Goal: Information Seeking & Learning: Learn about a topic

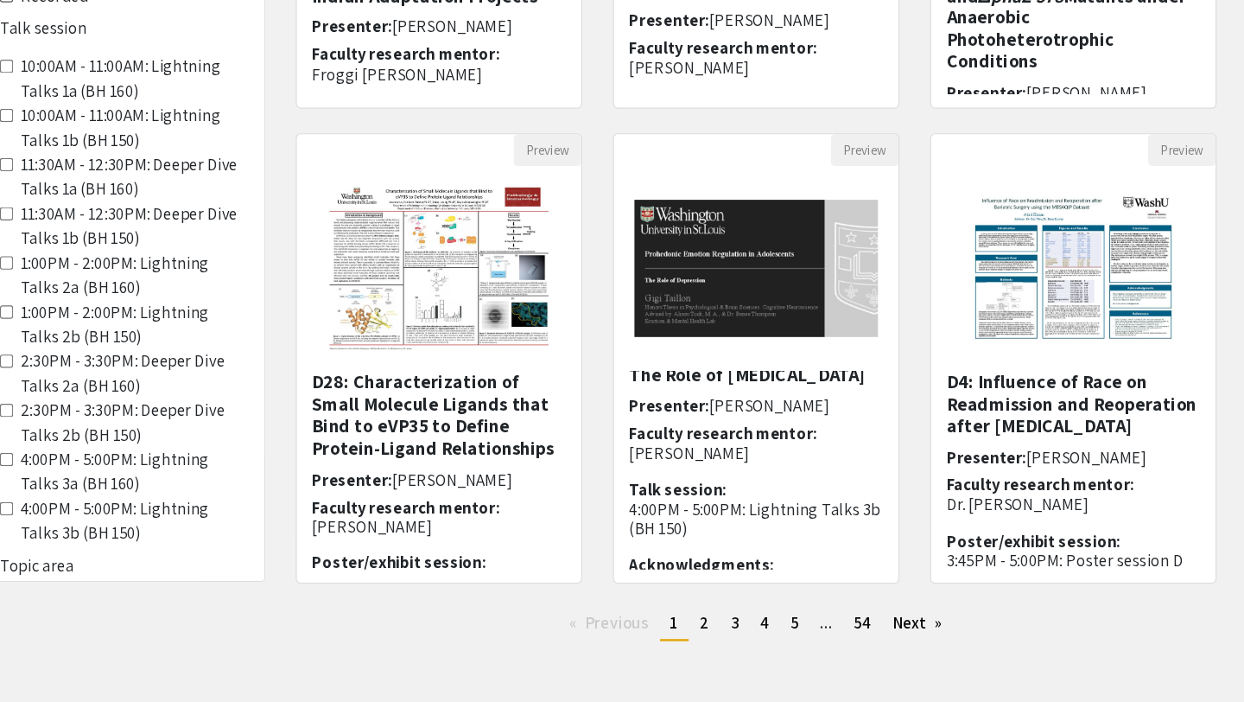
scroll to position [390, 0]
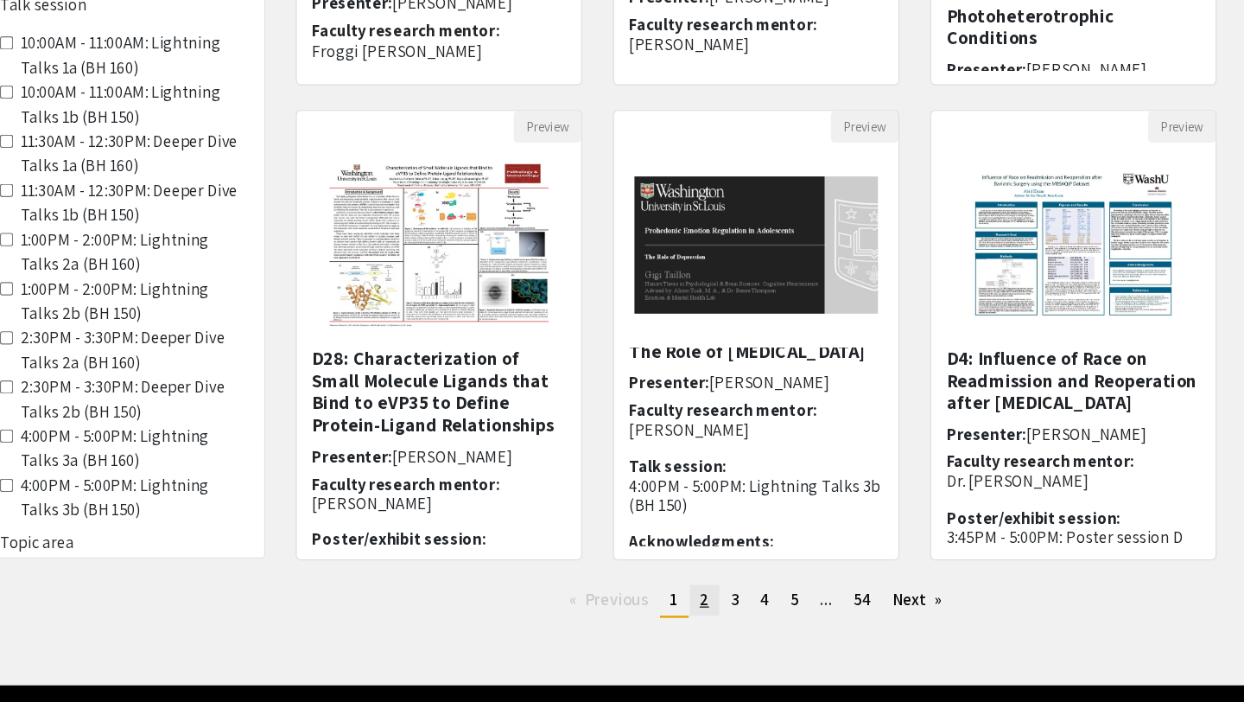
click at [711, 614] on span "2" at bounding box center [713, 615] width 8 height 18
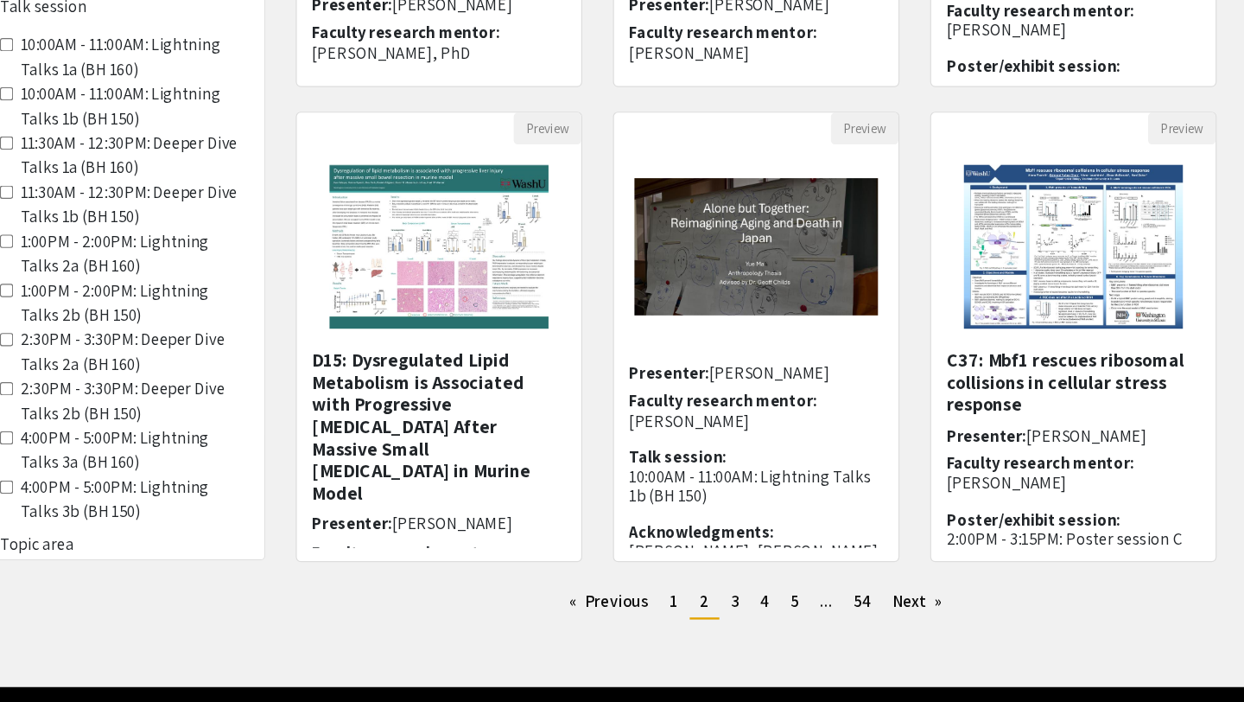
scroll to position [392, 0]
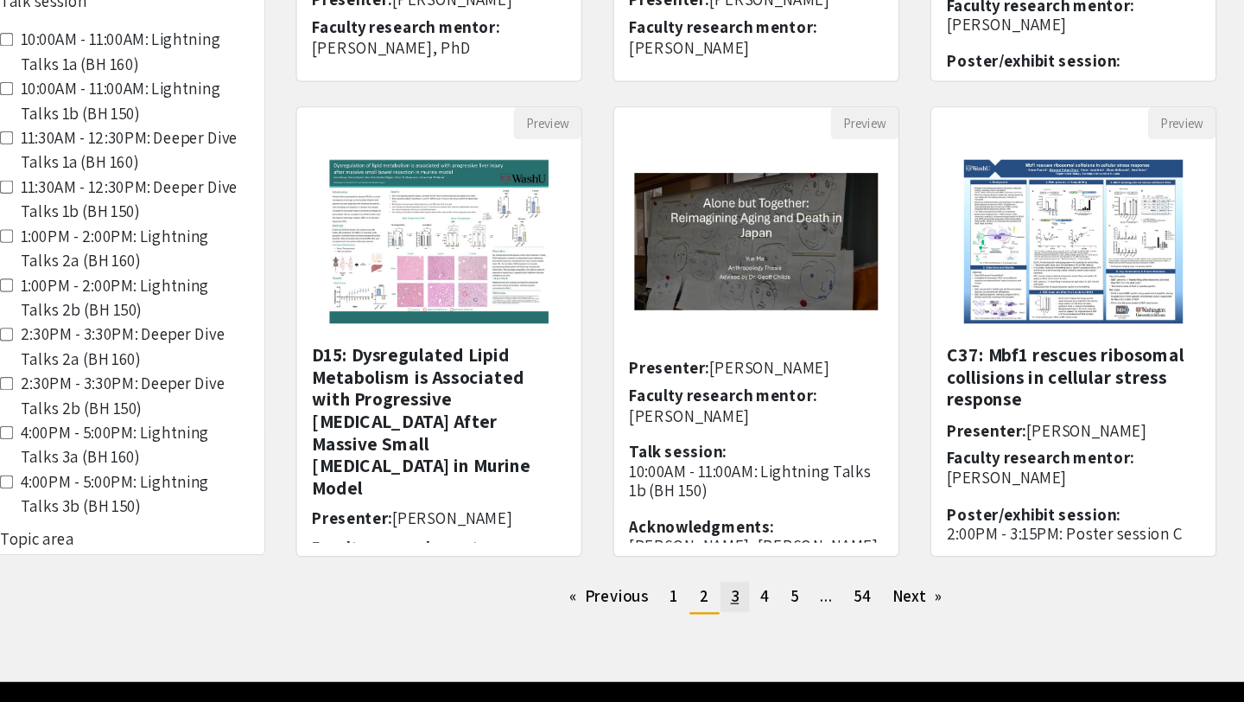
click at [741, 612] on link "page 3" at bounding box center [738, 613] width 24 height 26
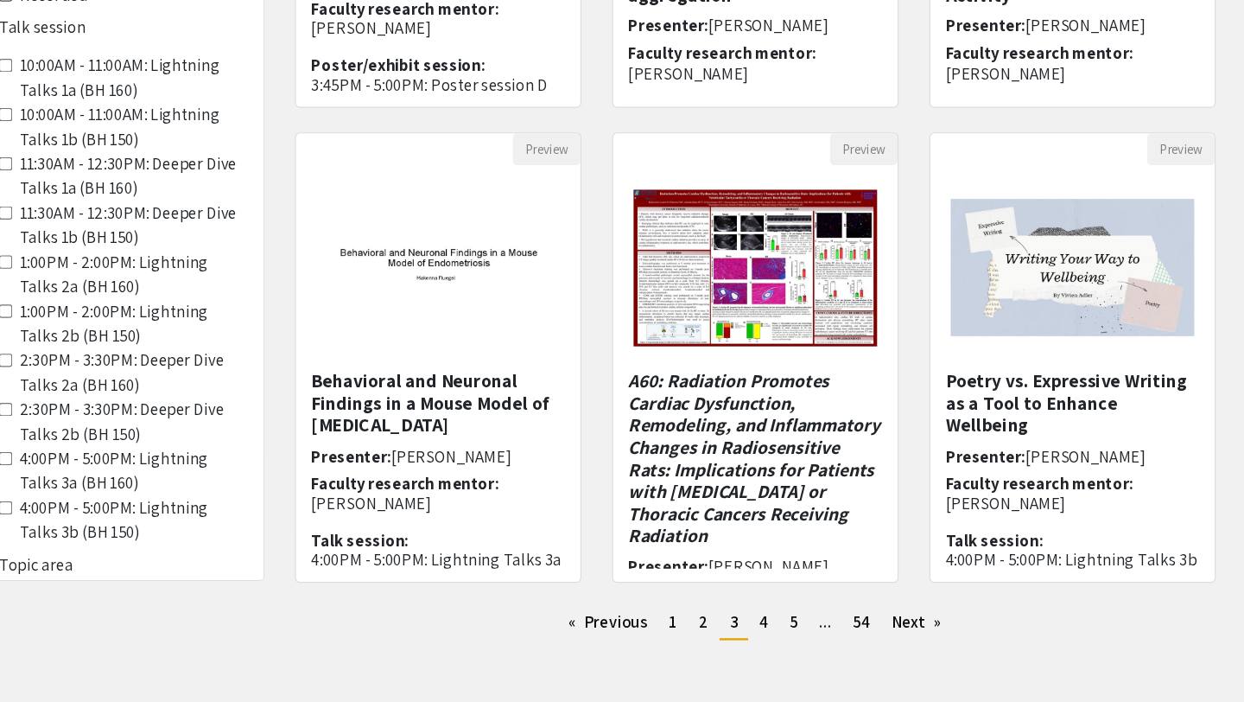
scroll to position [386, 0]
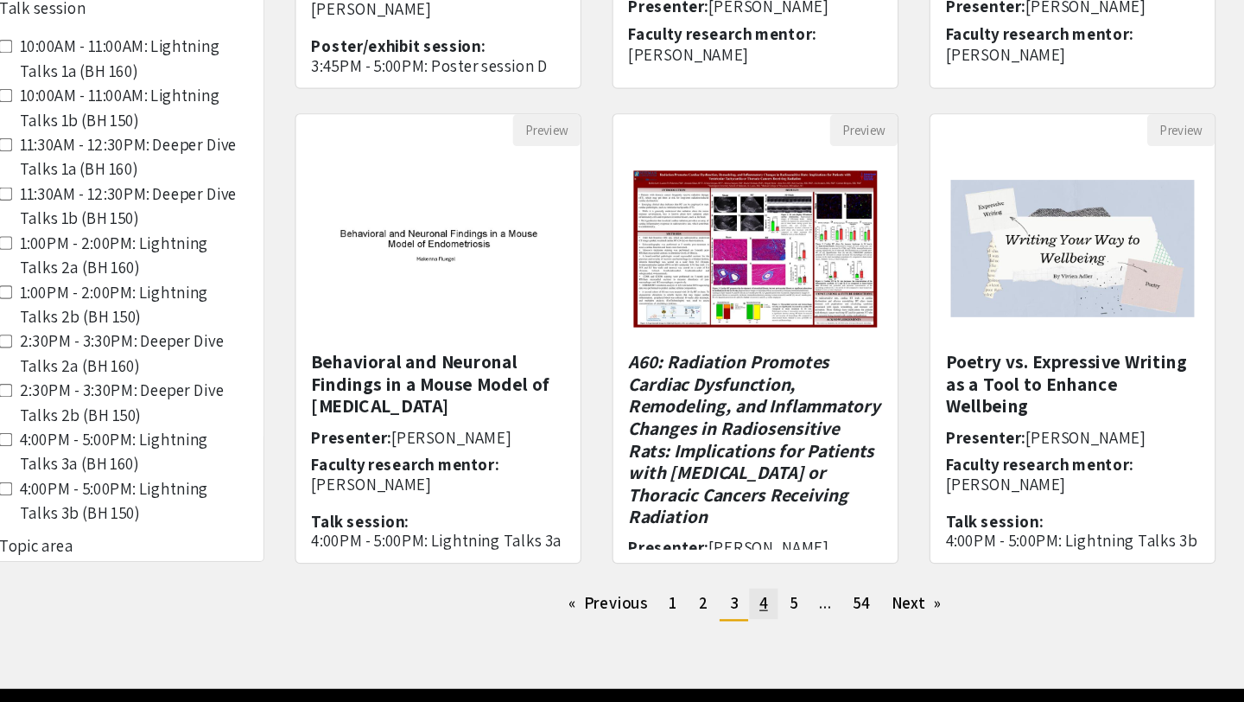
click at [766, 617] on link "page 4" at bounding box center [763, 619] width 24 height 26
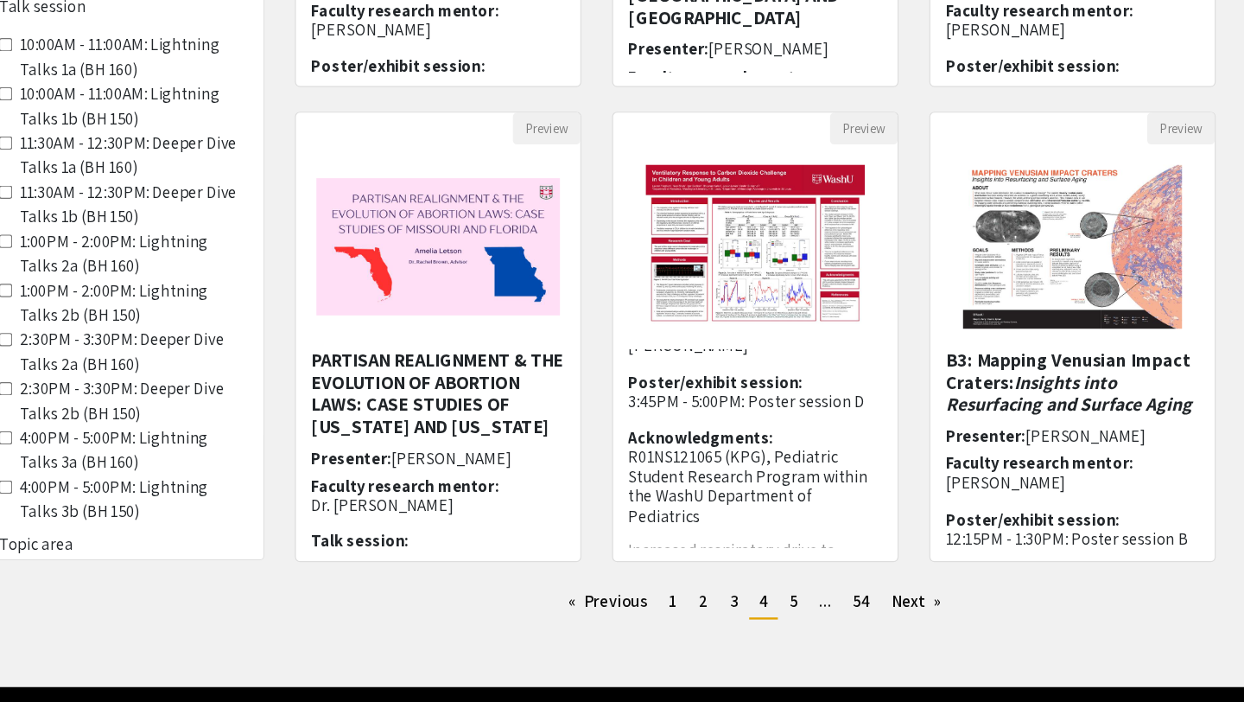
scroll to position [391, 0]
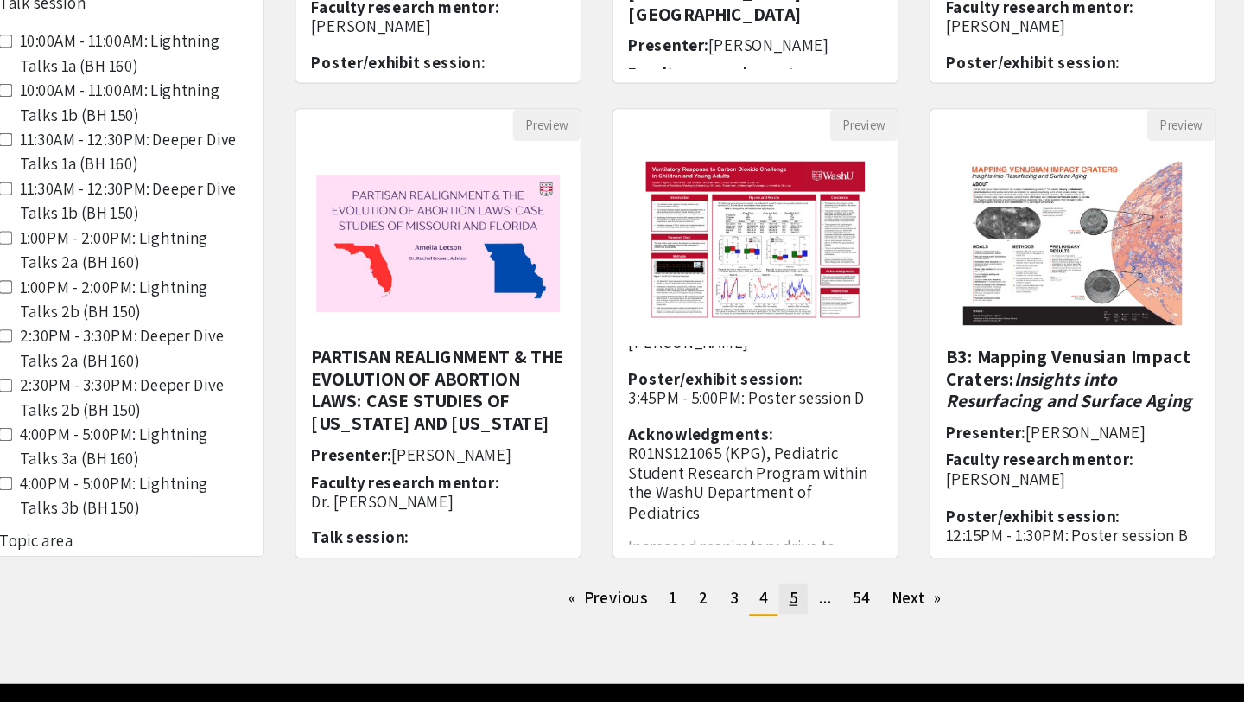
click at [788, 615] on span "5" at bounding box center [788, 614] width 7 height 18
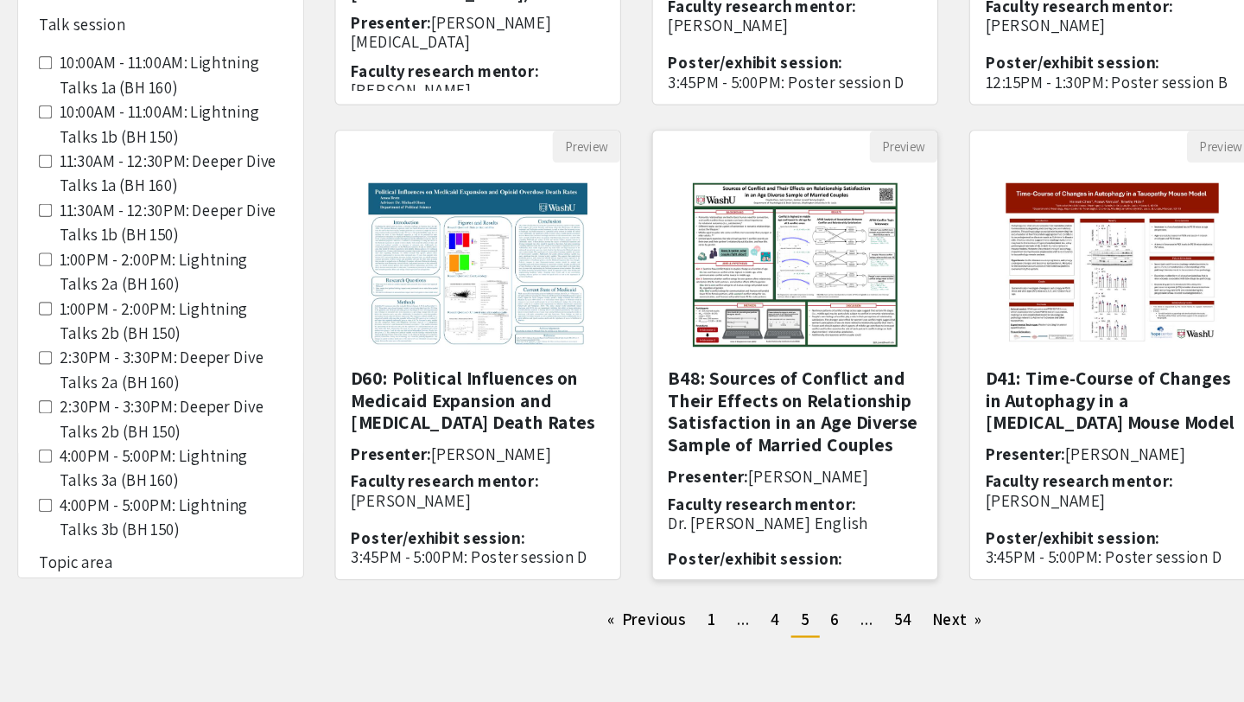
scroll to position [378, 0]
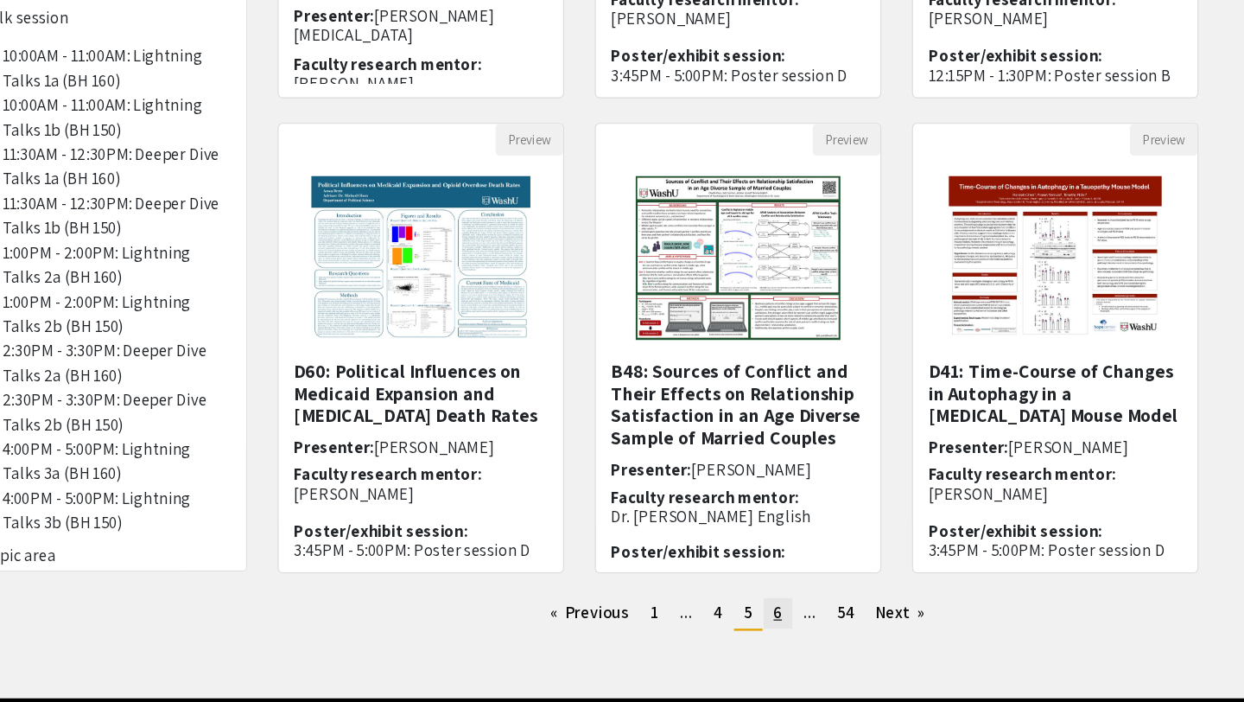
click at [792, 628] on span "6" at bounding box center [789, 626] width 7 height 18
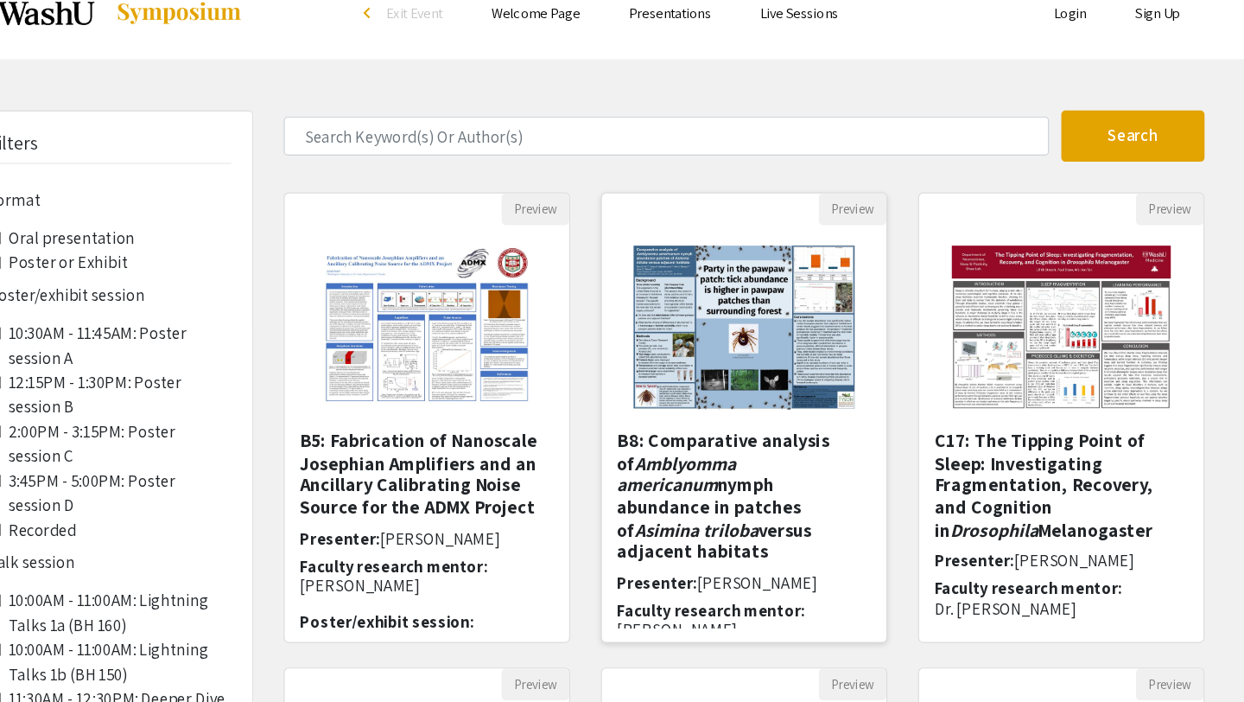
scroll to position [21, 0]
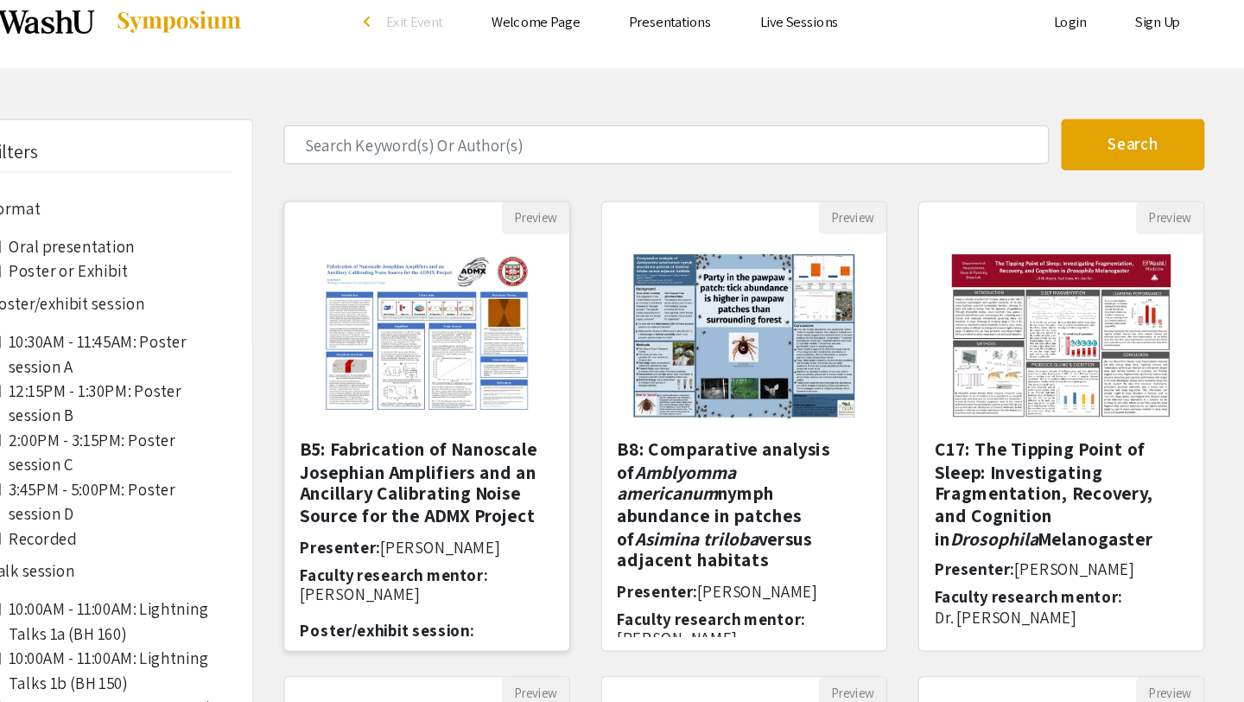
click at [543, 431] on h5 "B5: Fabrication of Nanoscale Josephian Amplifiers and an Ancillary Calibrating …" at bounding box center [488, 407] width 214 height 74
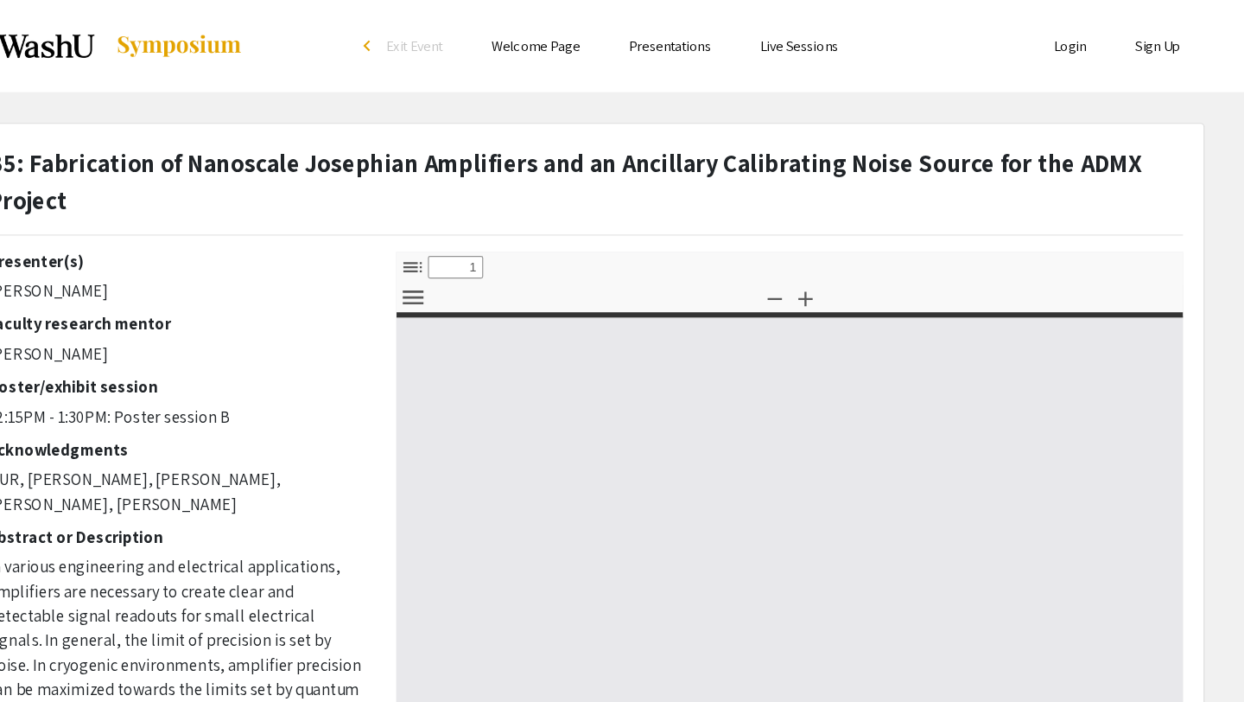
select select "custom"
type input "0"
select select "custom"
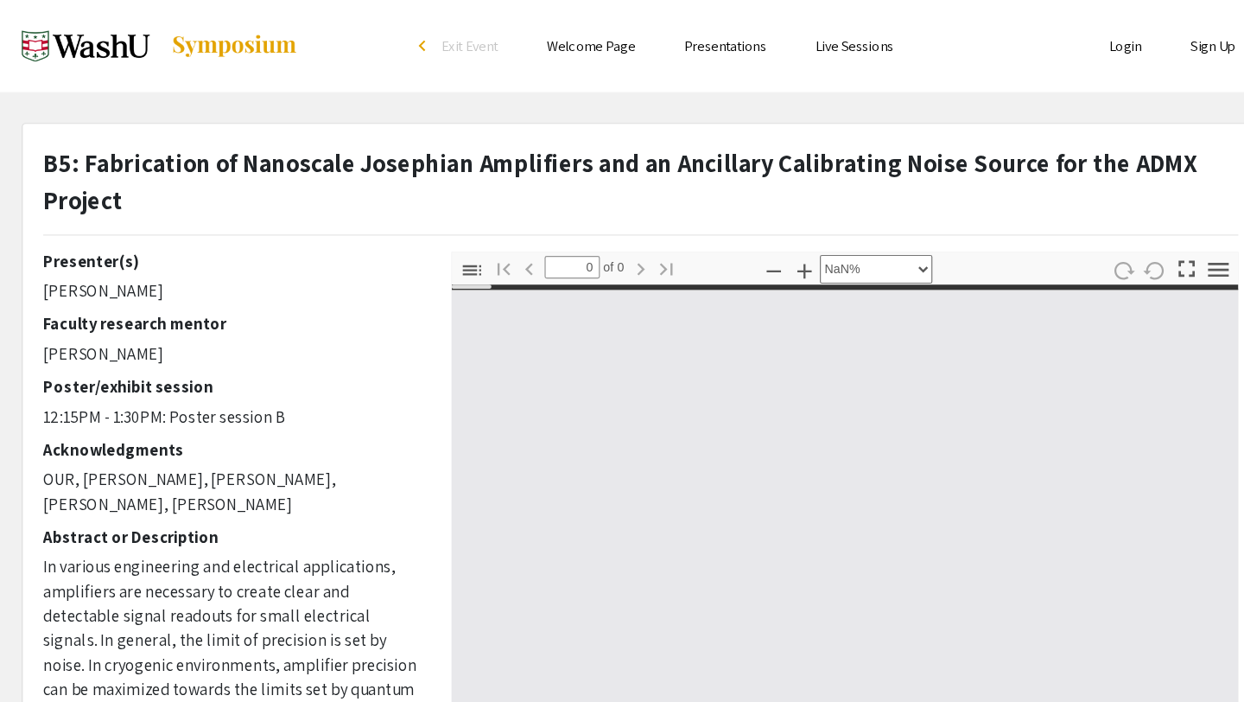
type input "1"
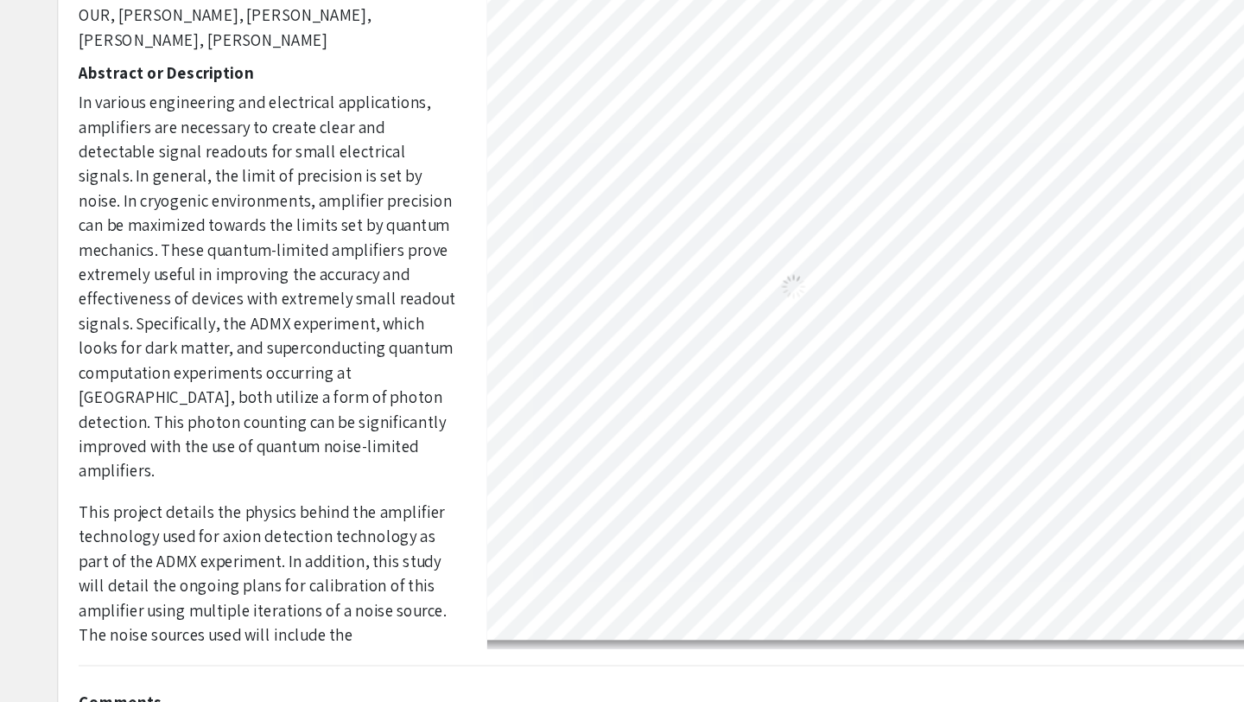
scroll to position [0, 46]
select select "custom"
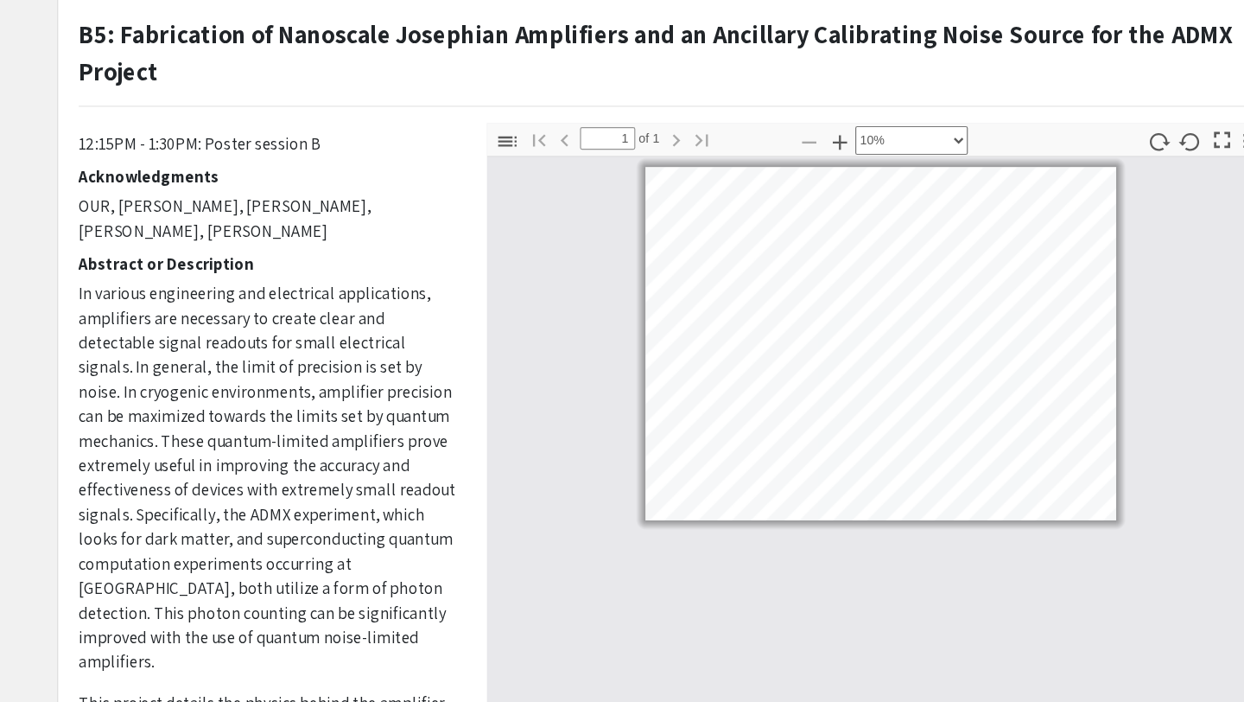
scroll to position [0, 0]
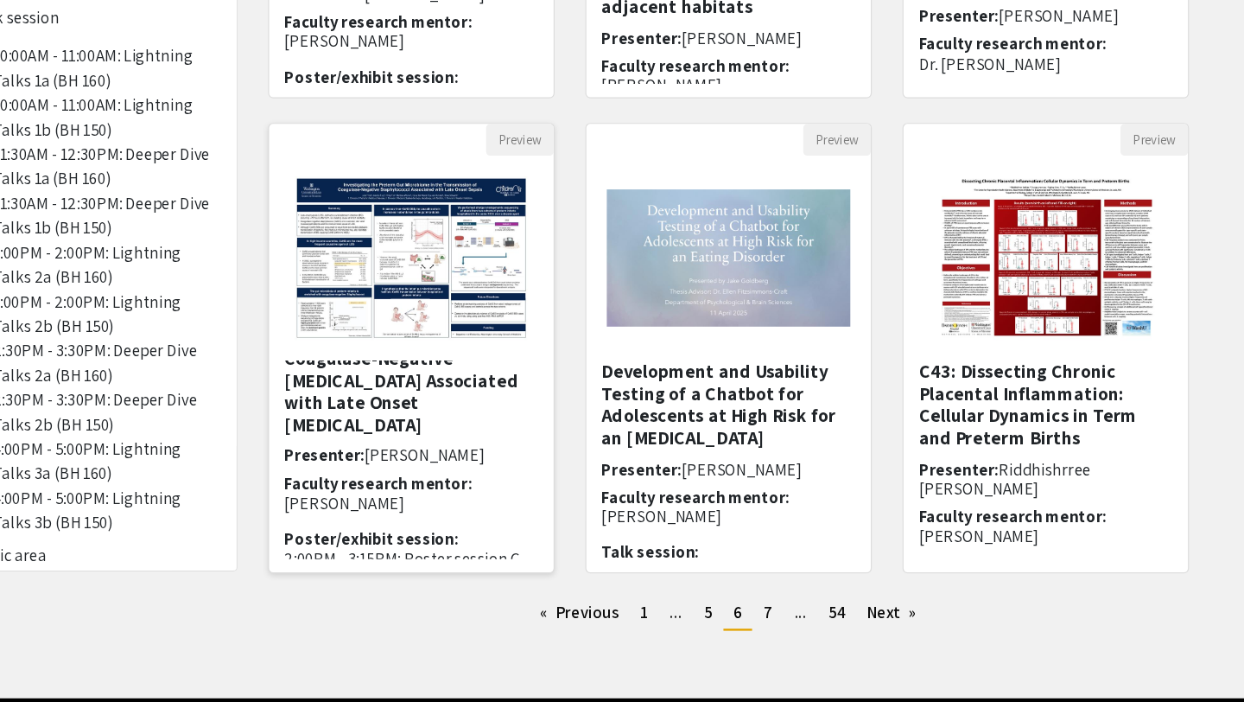
scroll to position [70, 0]
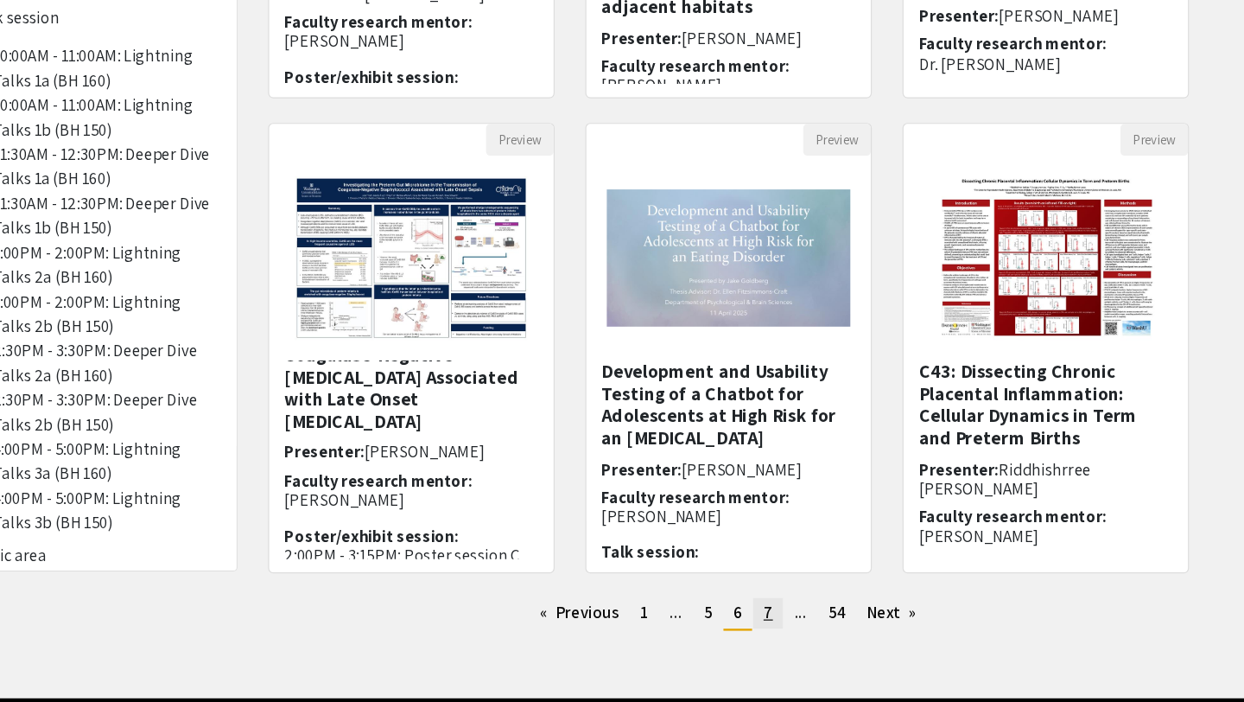
click at [792, 628] on span "7" at bounding box center [789, 626] width 8 height 18
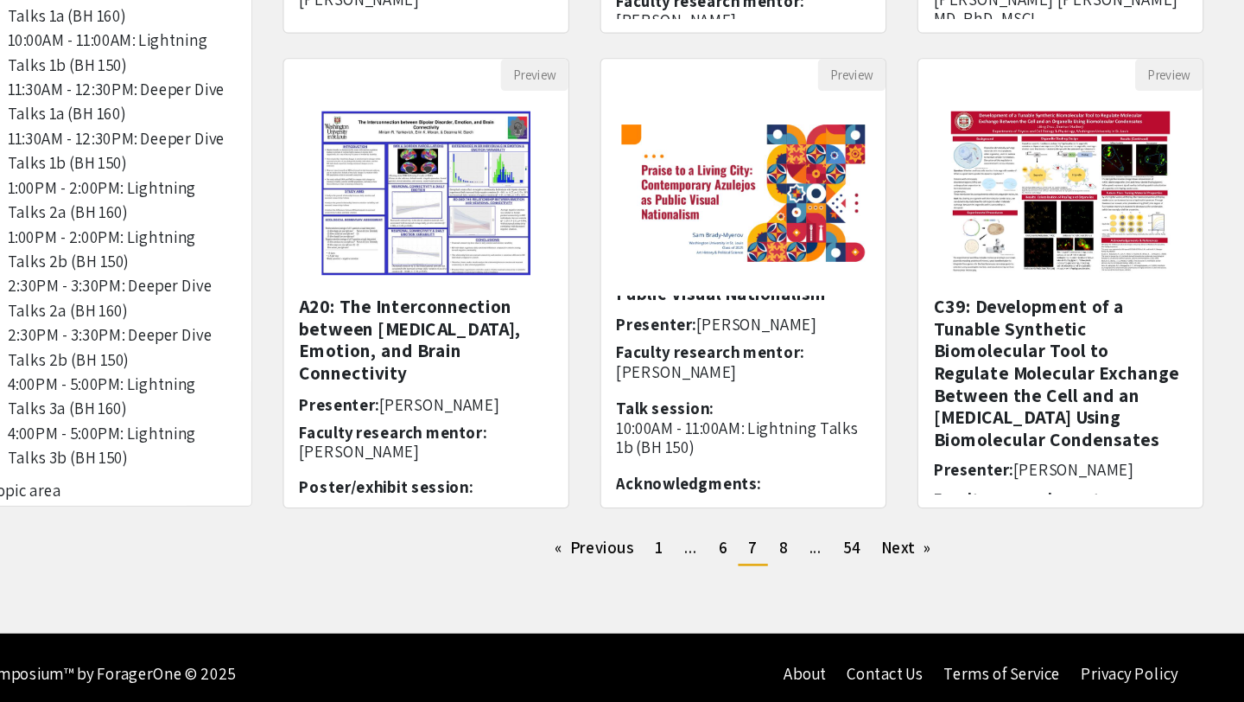
scroll to position [433, 0]
click at [787, 572] on span "8" at bounding box center [789, 572] width 7 height 18
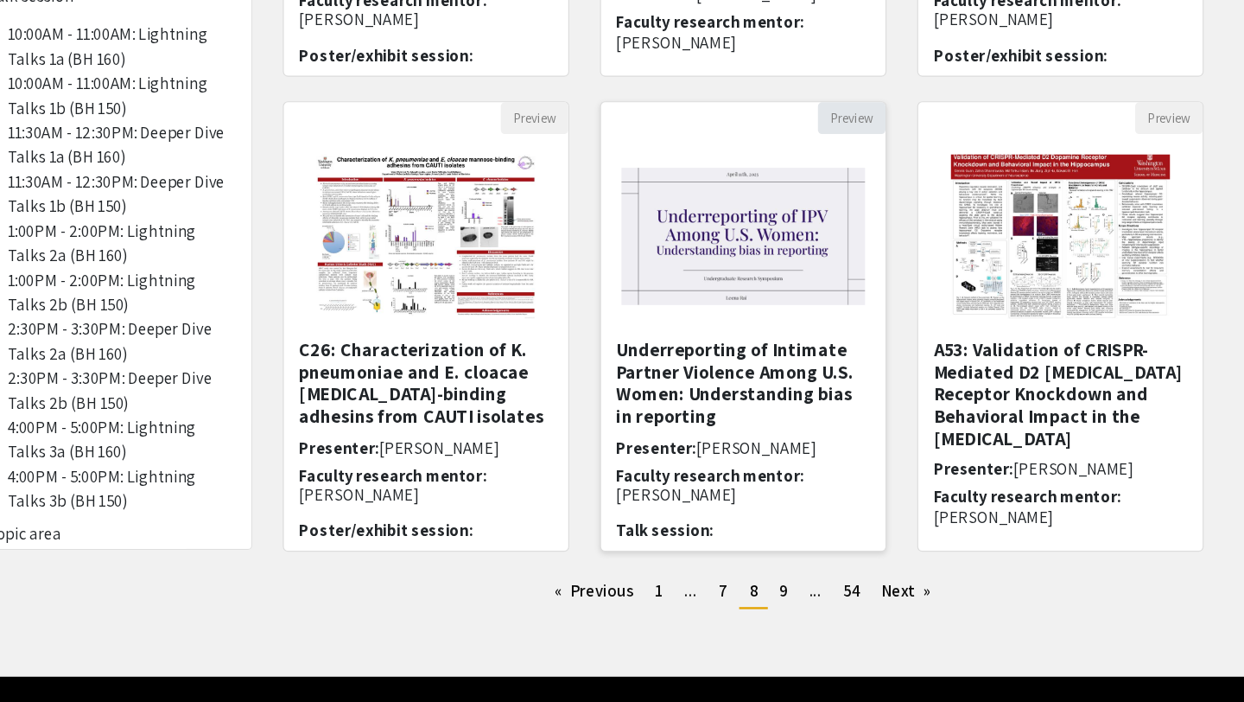
scroll to position [398, 0]
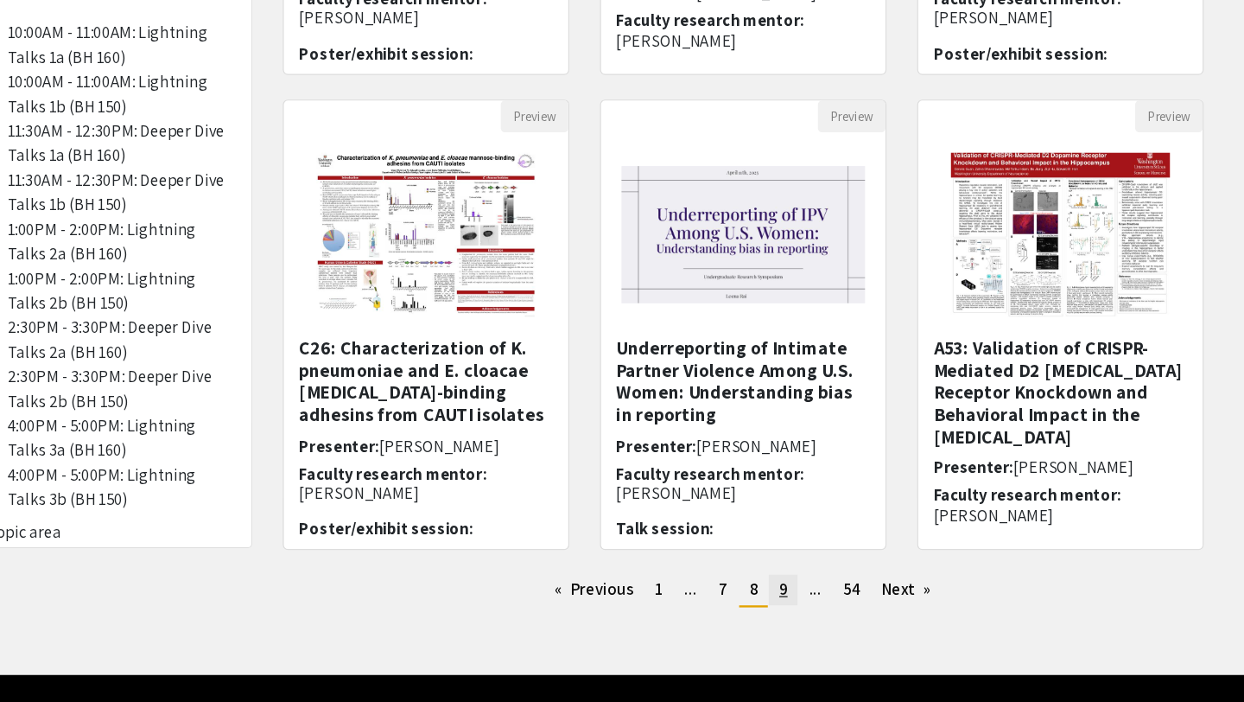
click at [787, 615] on span "9" at bounding box center [789, 606] width 7 height 18
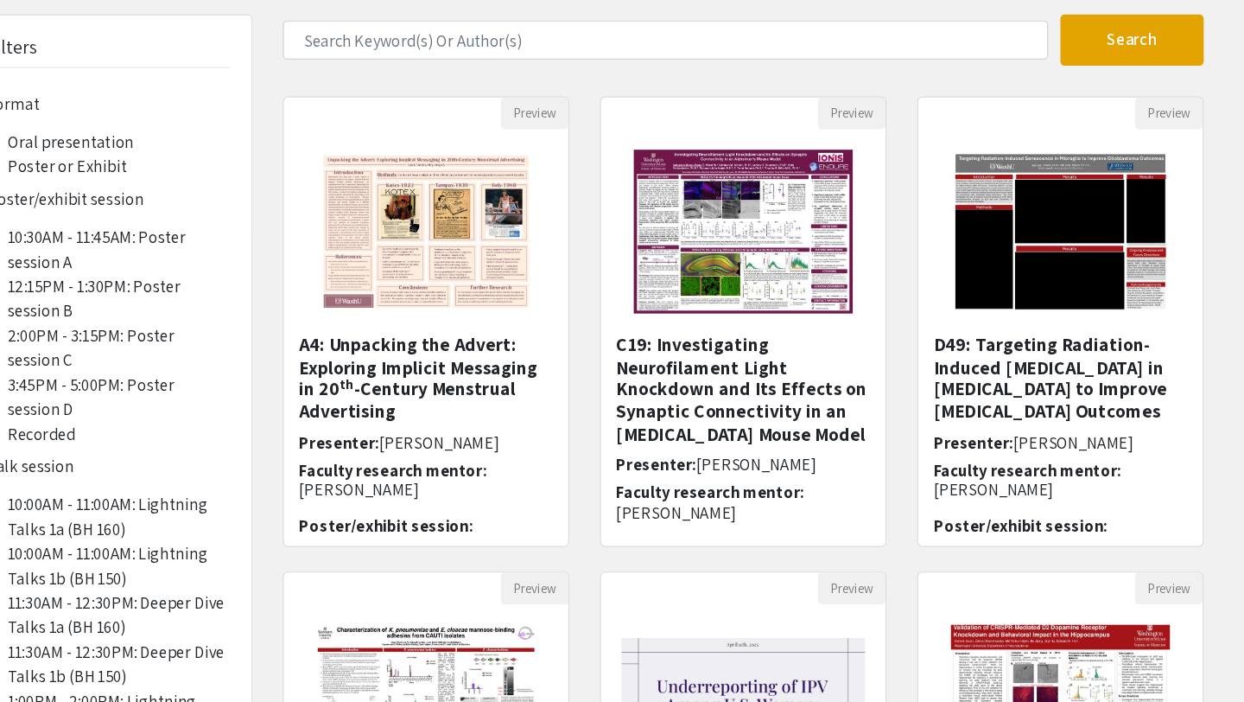
scroll to position [398, 0]
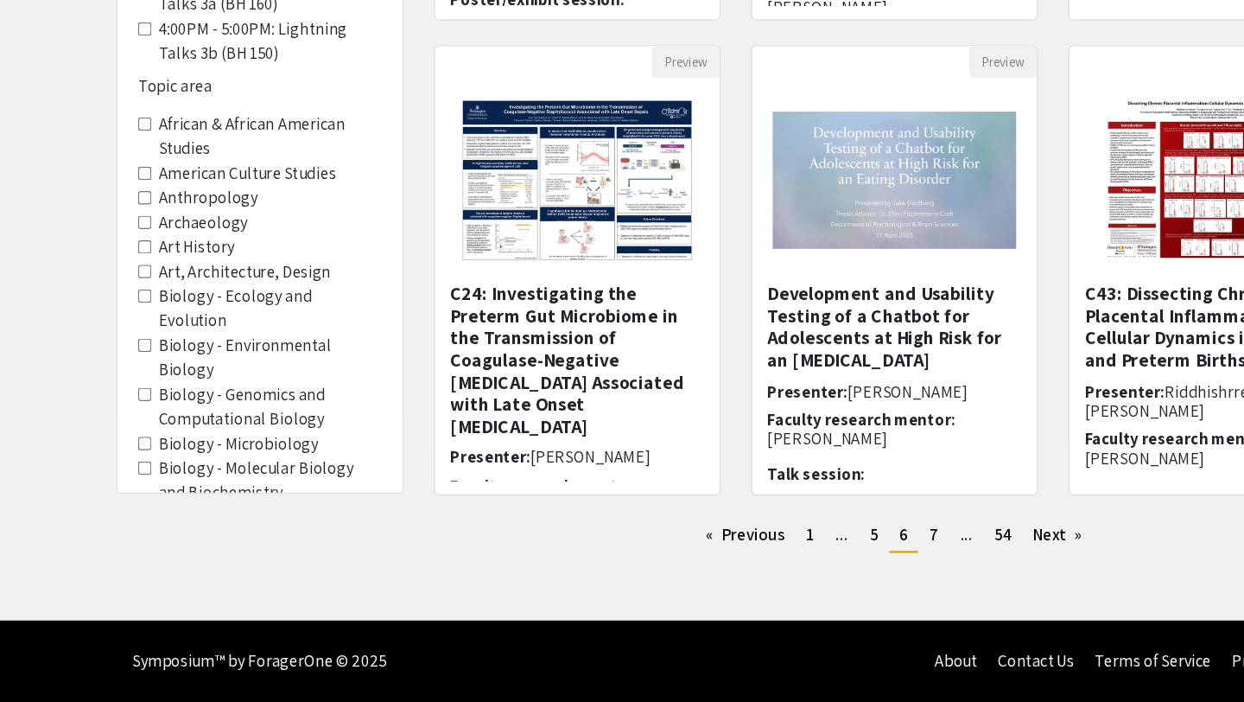
scroll to position [326, 0]
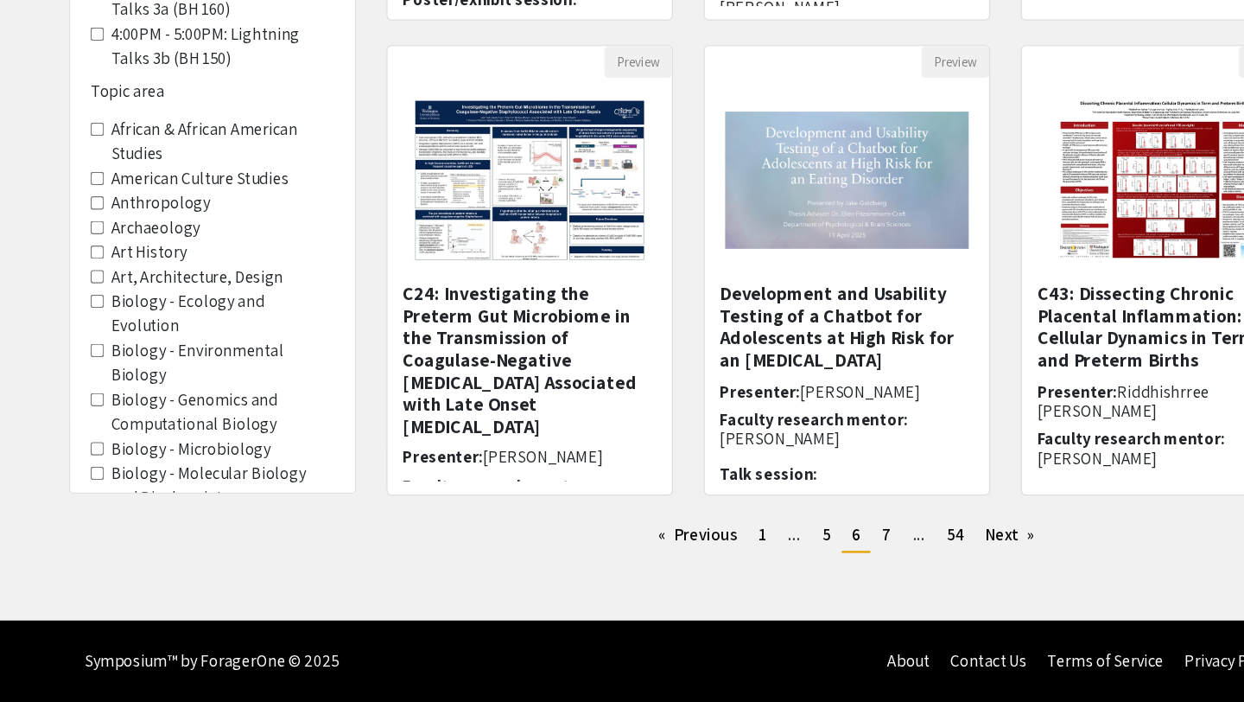
click at [125, 280] on area-Anthropology "Anthropology" at bounding box center [123, 280] width 11 height 11
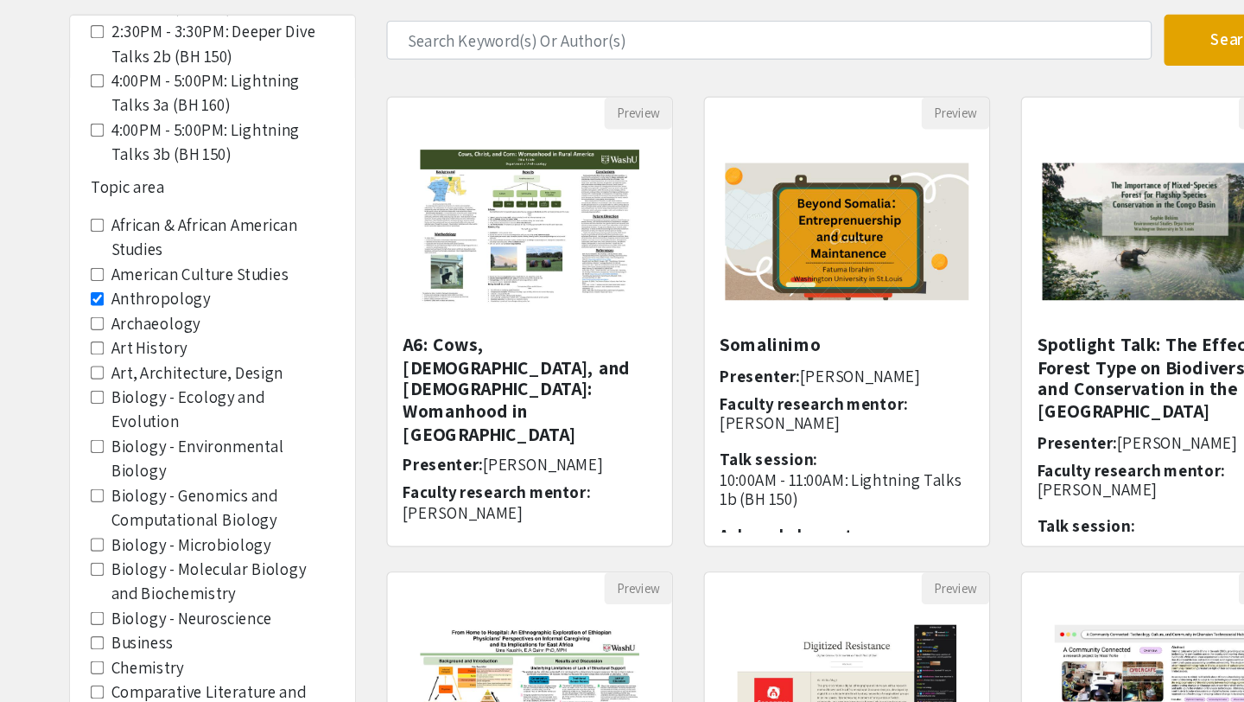
scroll to position [722, 0]
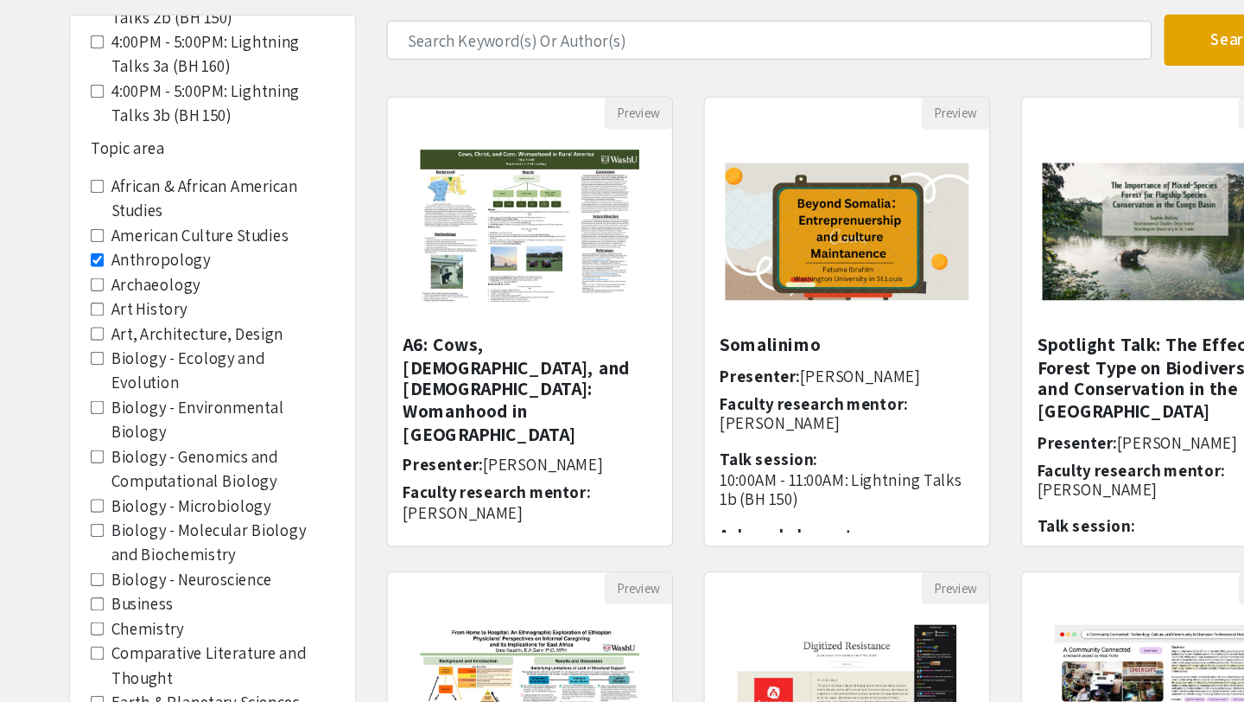
click at [182, 301] on label "American Culture Studies" at bounding box center [209, 307] width 149 height 21
click at [129, 302] on Studies "American Culture Studies" at bounding box center [123, 307] width 11 height 11
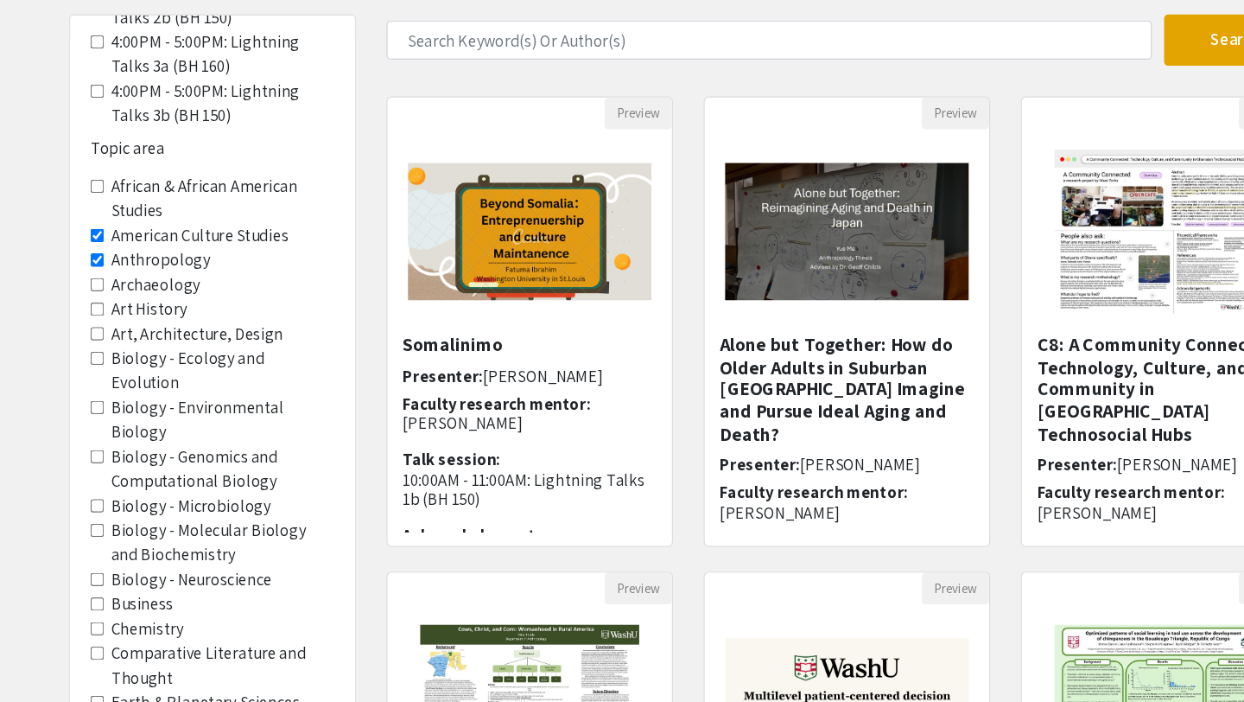
click at [124, 308] on Studies "American Culture Studies" at bounding box center [123, 307] width 11 height 11
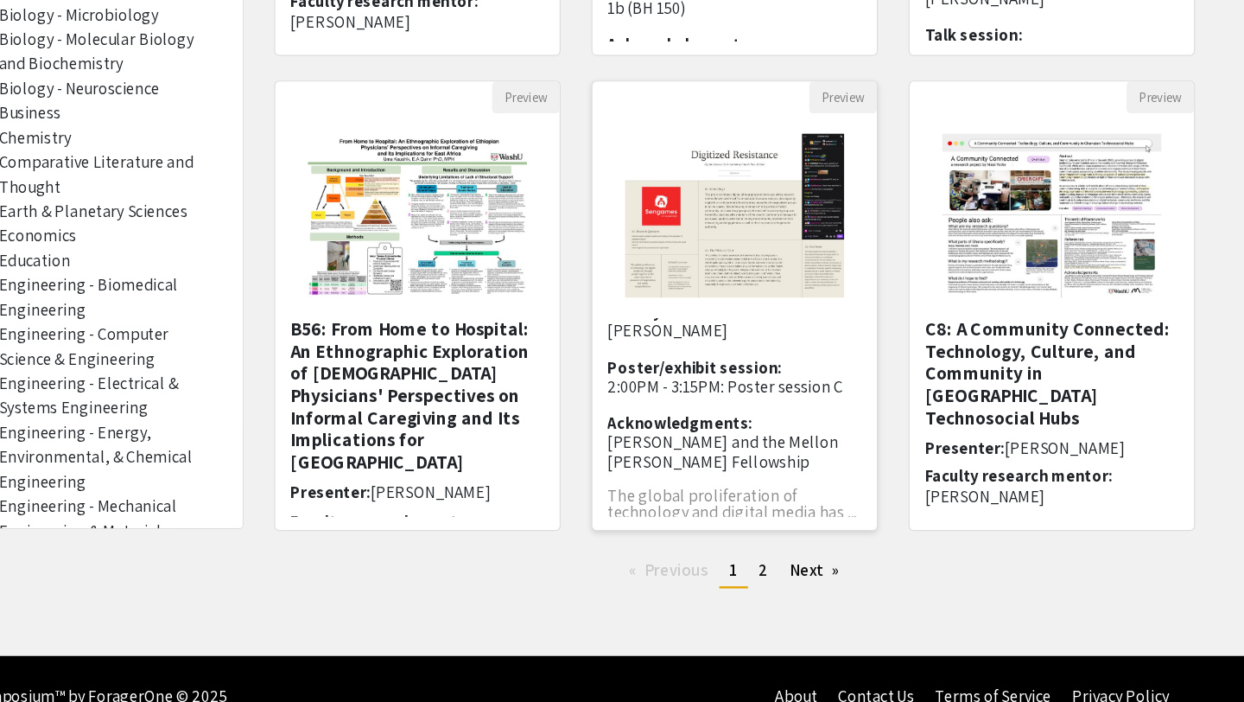
scroll to position [119, 0]
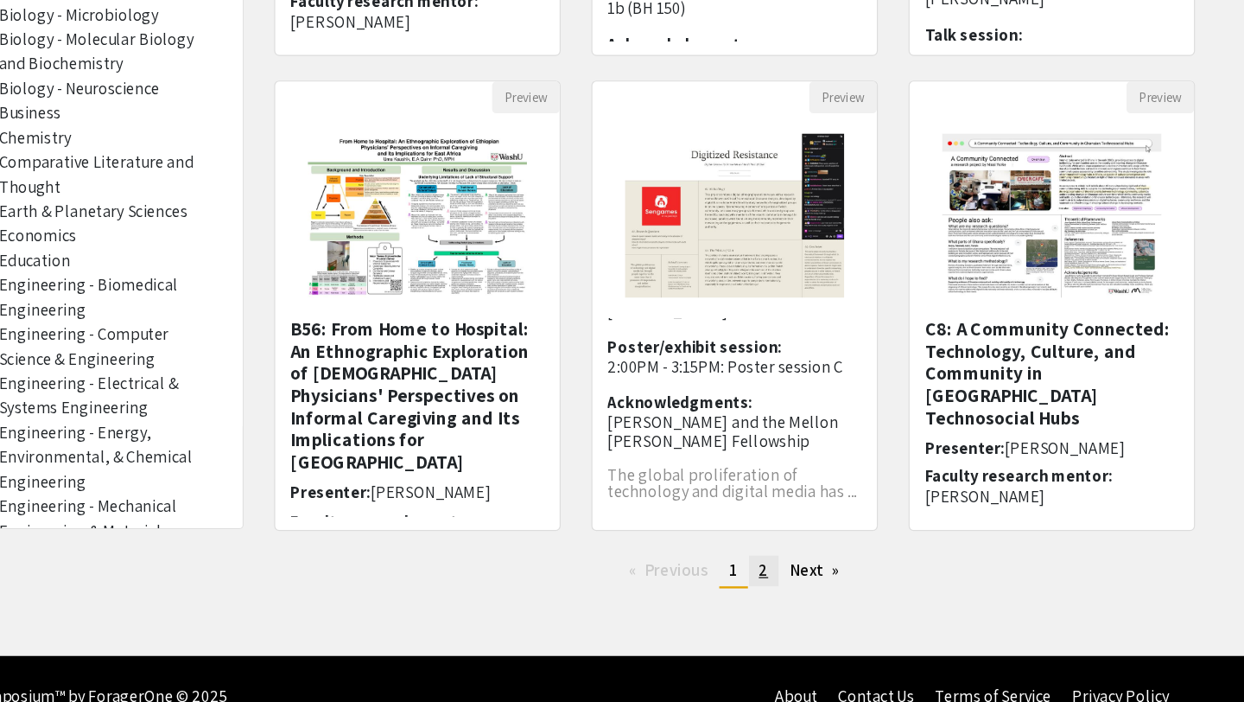
click at [782, 592] on span "2" at bounding box center [781, 591] width 8 height 18
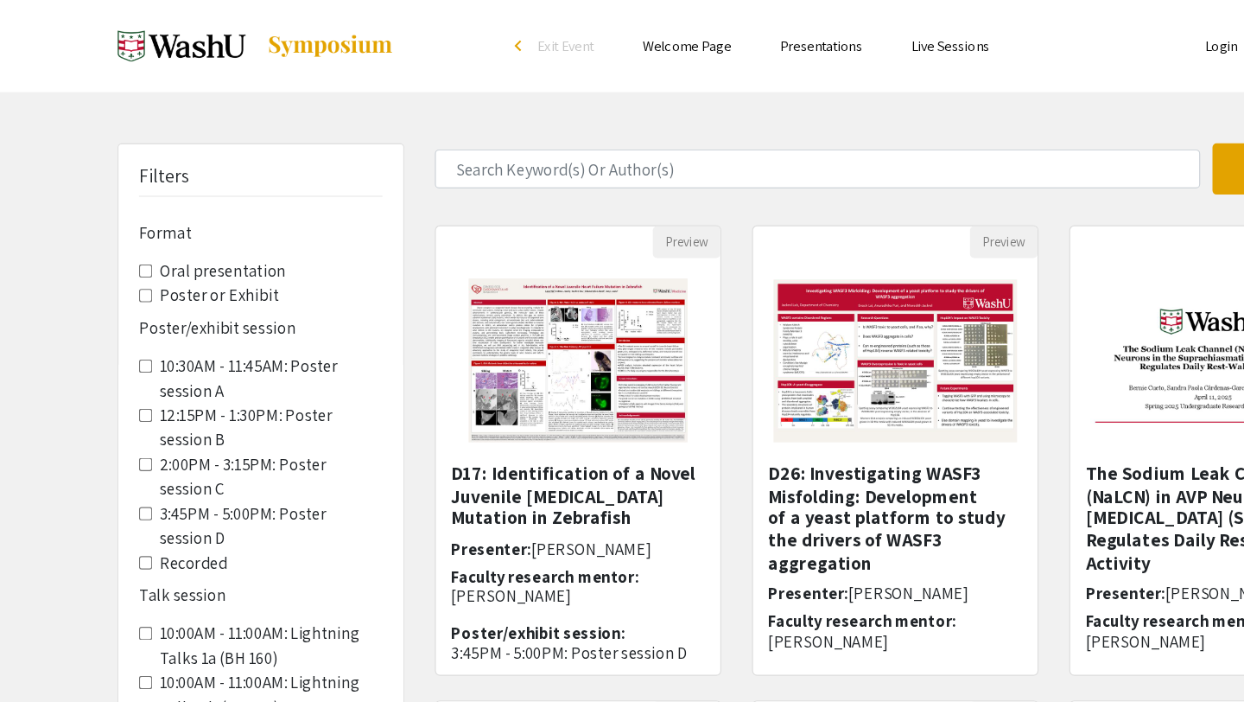
click at [577, 36] on link "Welcome Page" at bounding box center [580, 39] width 74 height 16
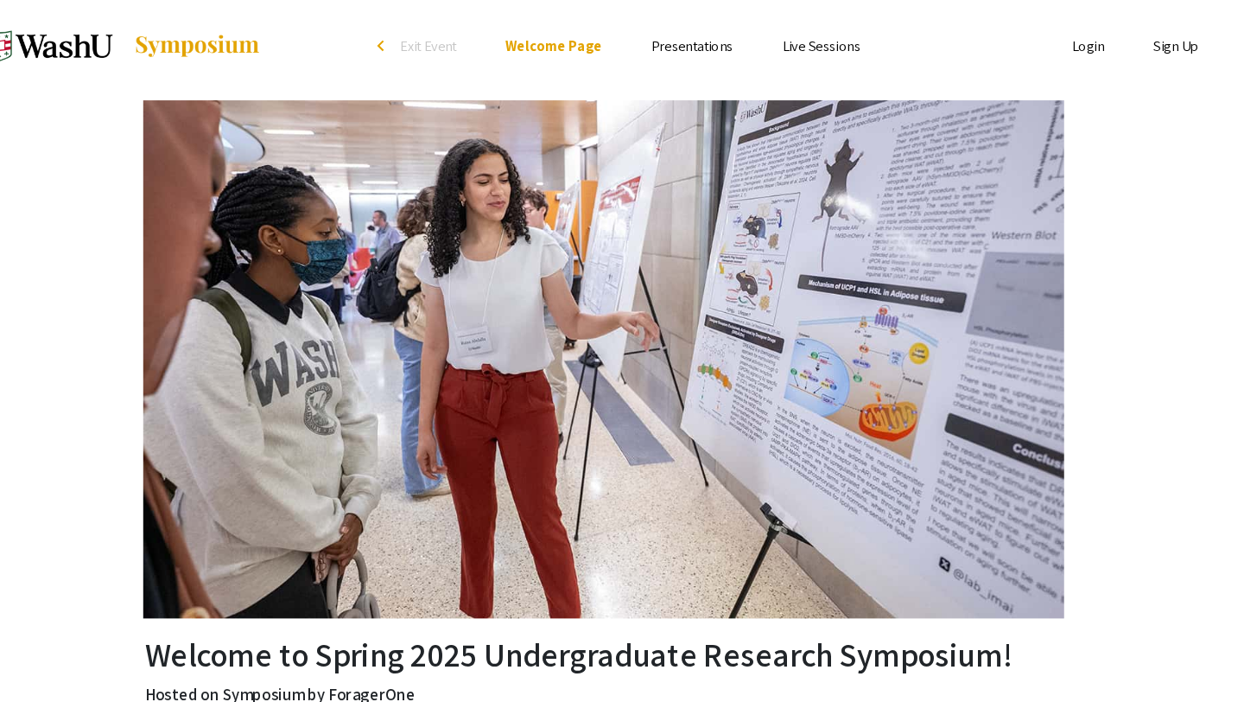
click at [709, 41] on link "Presentations" at bounding box center [696, 39] width 69 height 16
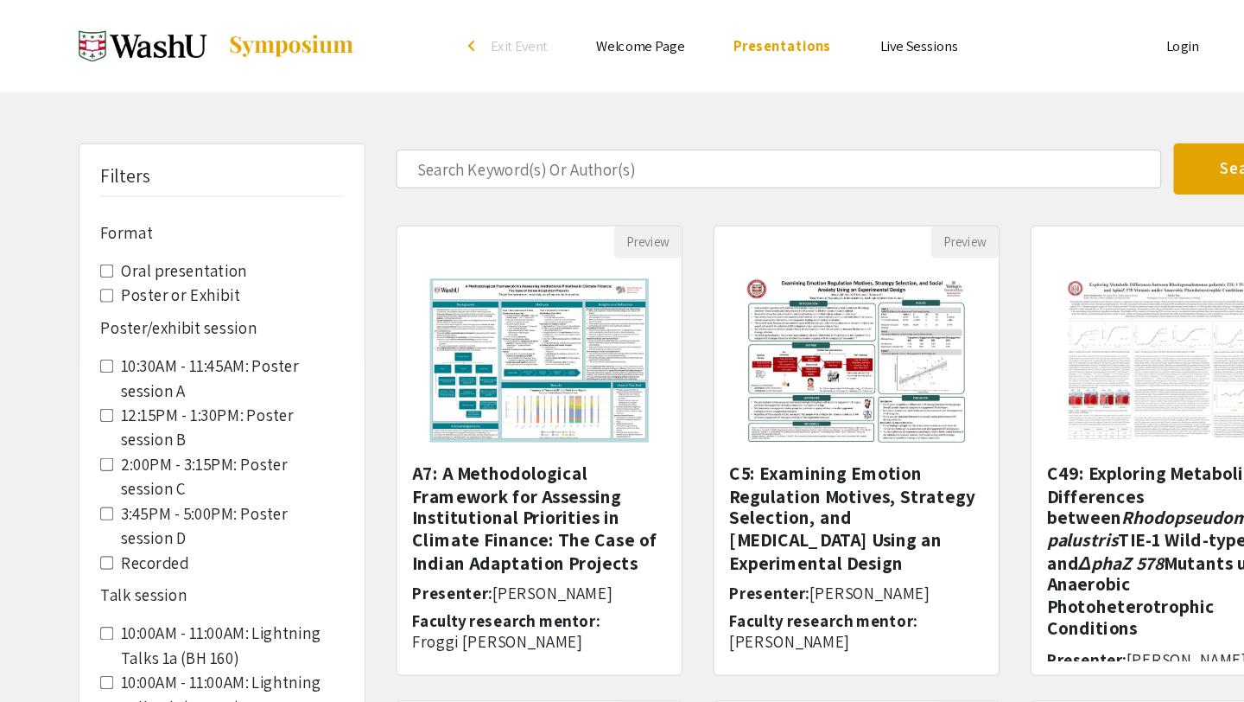
click at [124, 249] on Exhibit "Poster or Exhibit" at bounding box center [123, 249] width 11 height 11
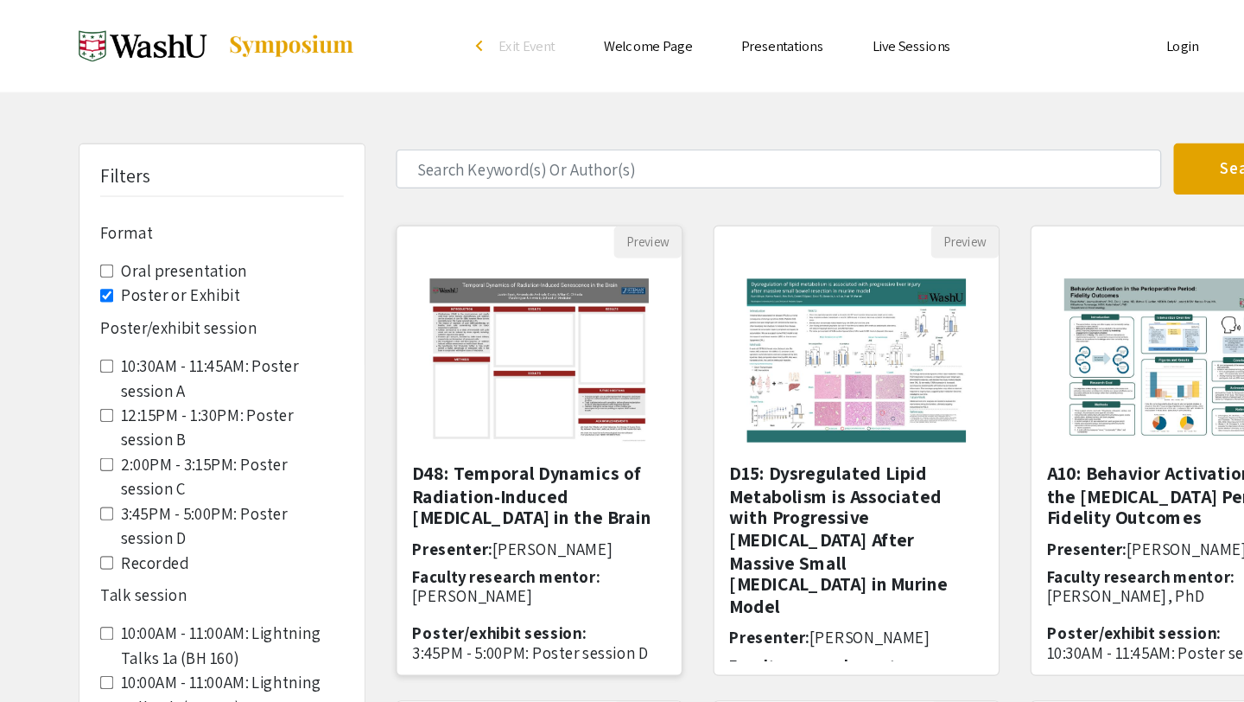
click at [447, 343] on img "Open Presentation <p>D48: Temporal Dynamics of Radiation-Induced Senescence in …" at bounding box center [487, 304] width 219 height 173
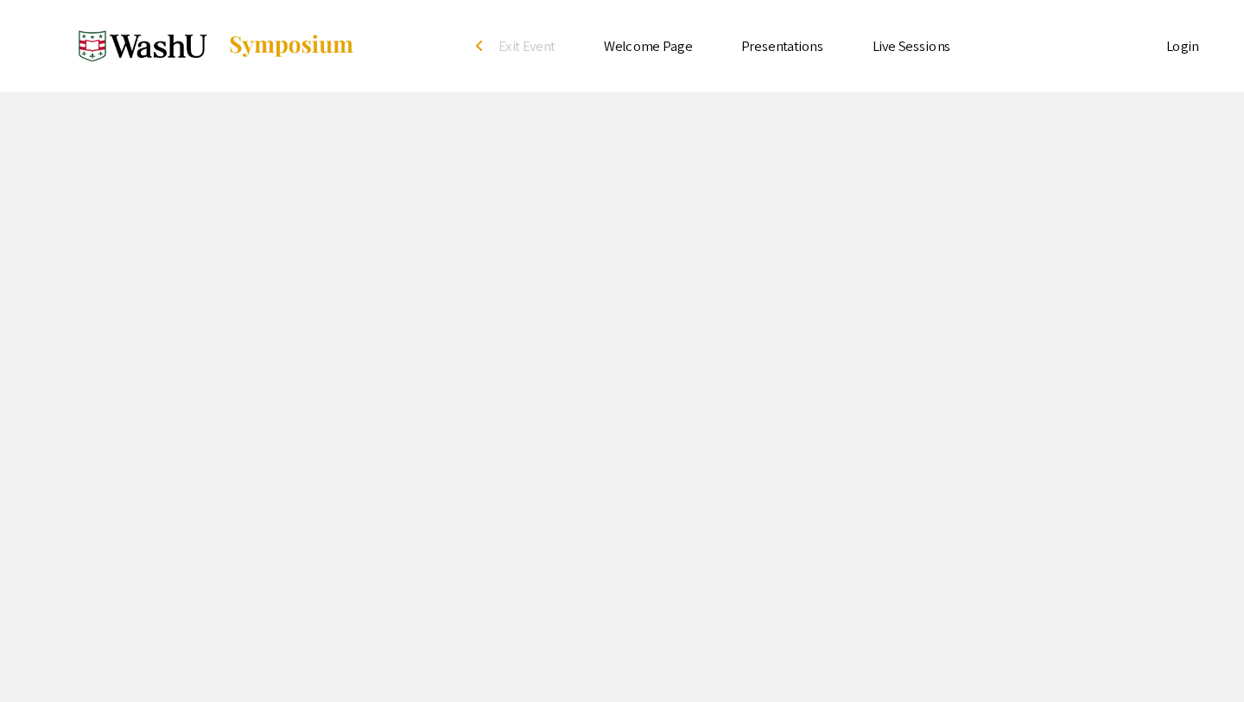
select select "custom"
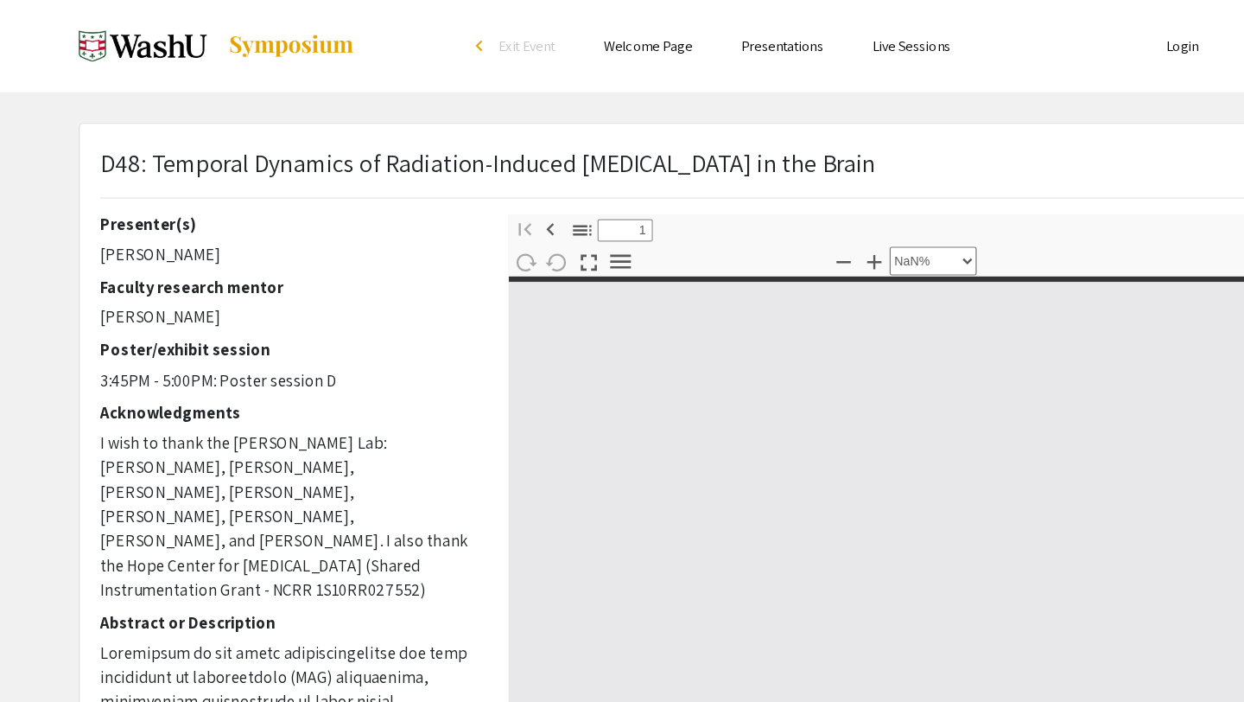
type input "0"
select select "custom"
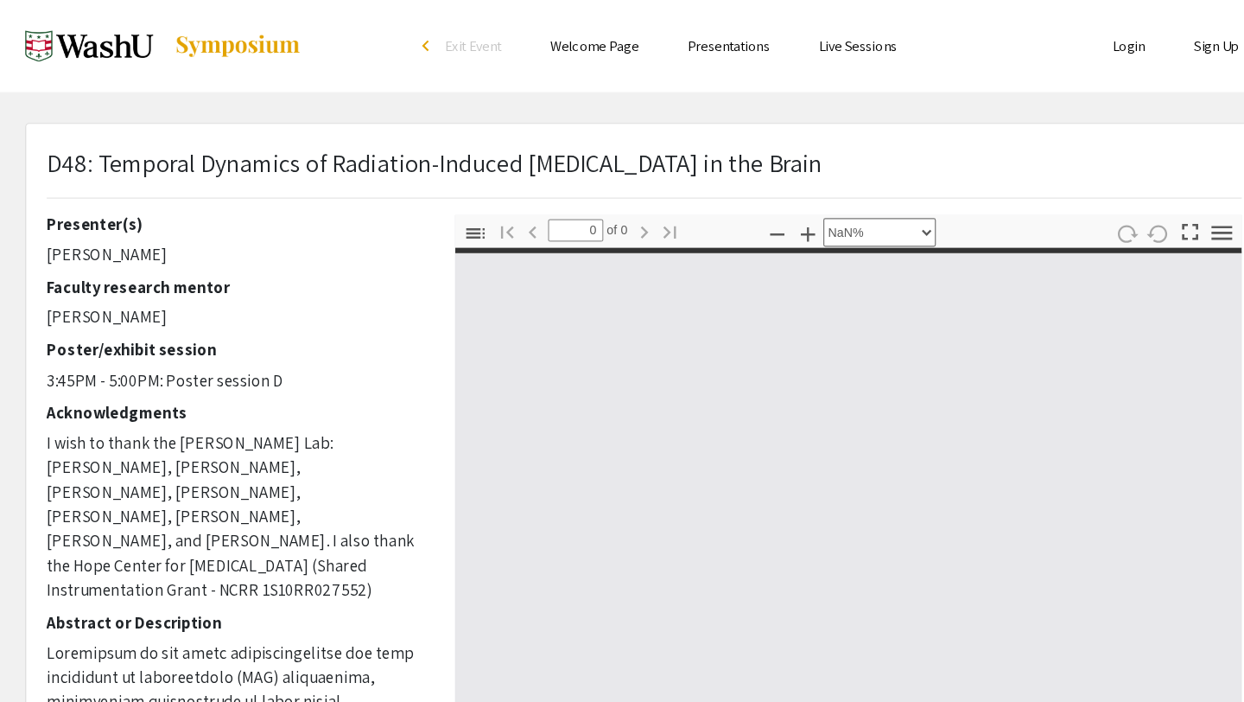
type input "1"
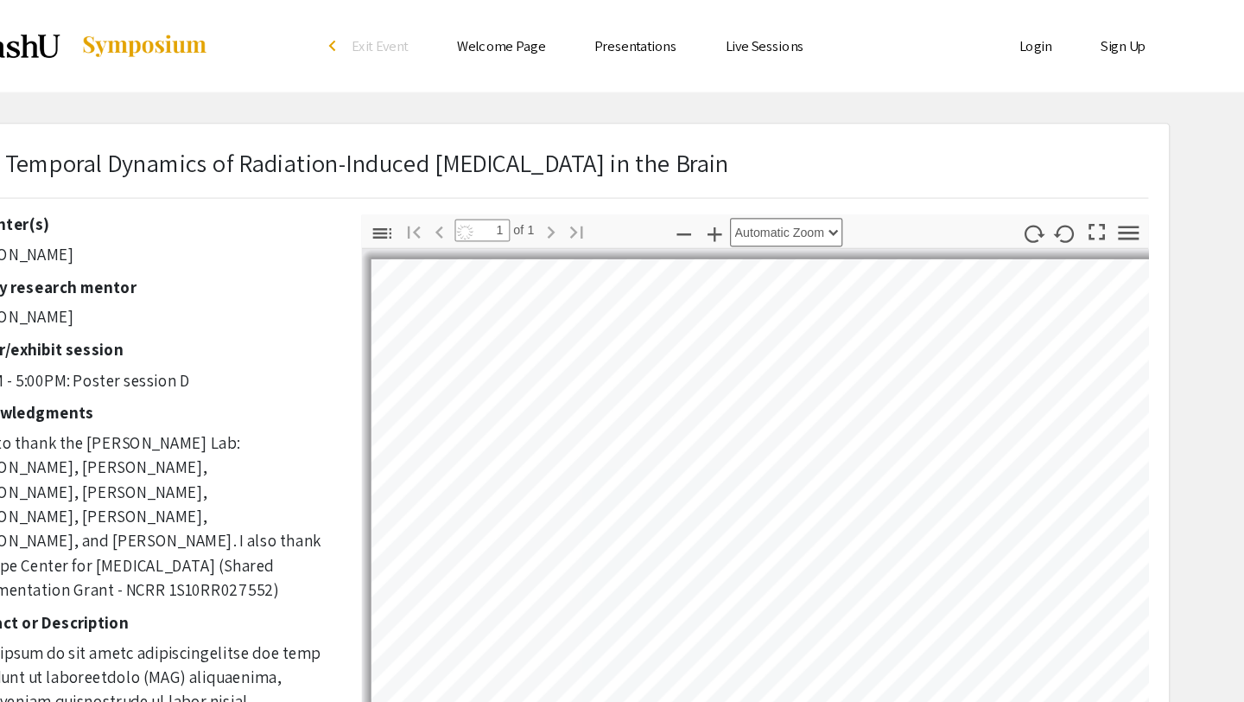
scroll to position [1242, 18]
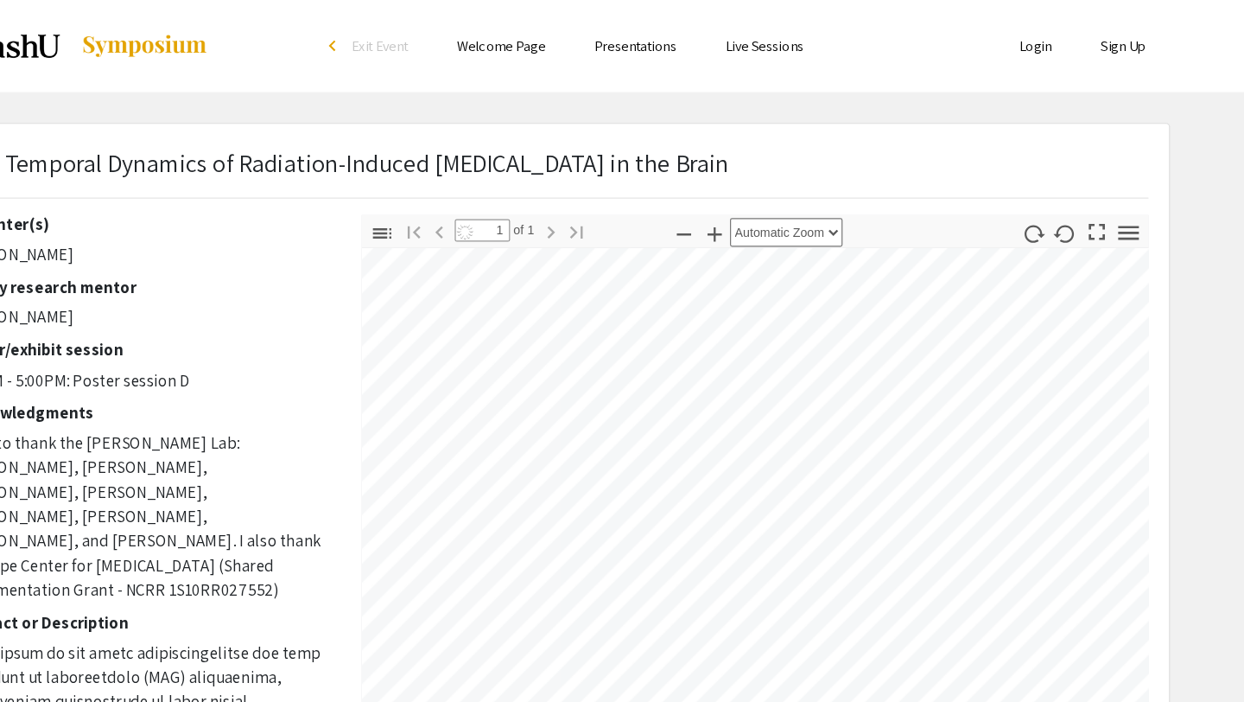
select select "auto"
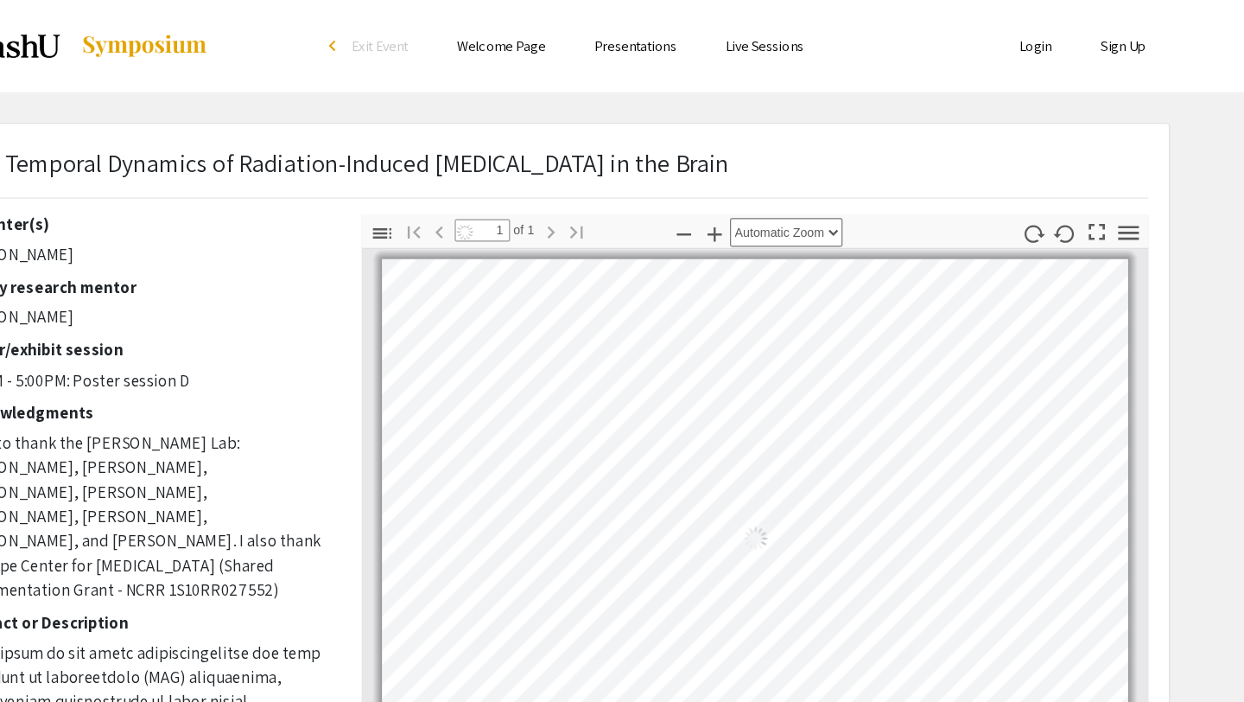
scroll to position [0, 0]
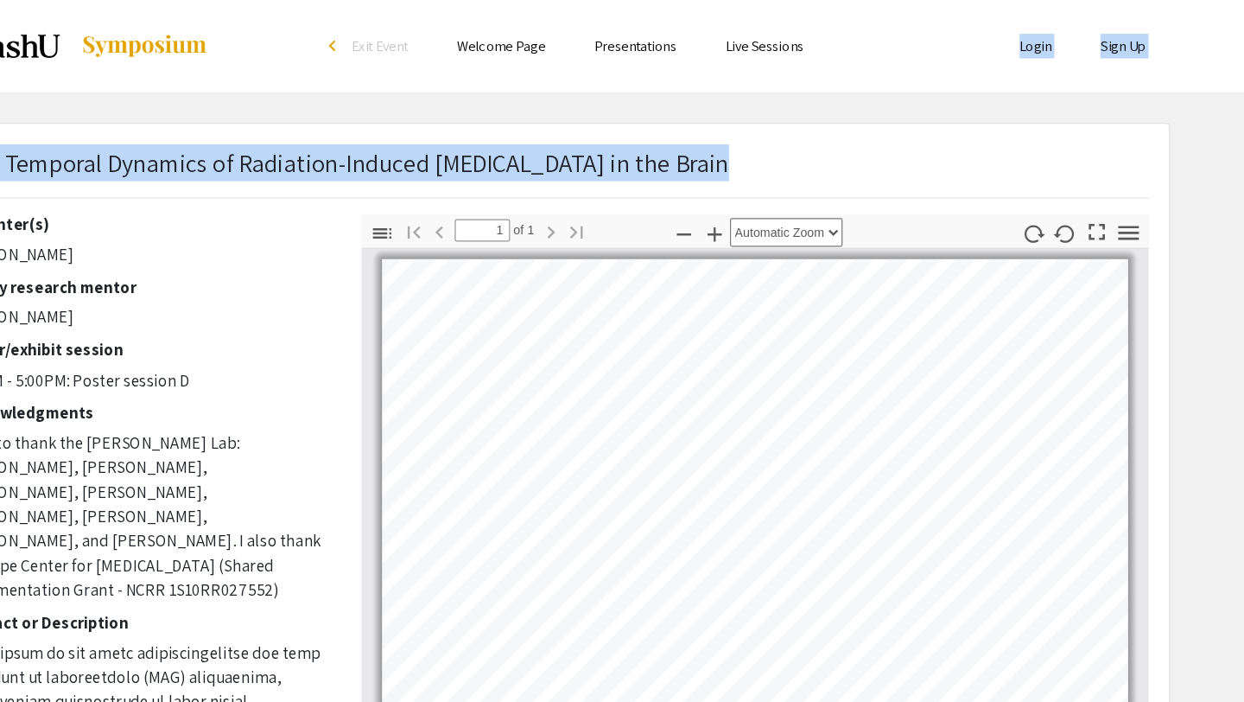
drag, startPoint x: 836, startPoint y: 124, endPoint x: 816, endPoint y: 25, distance: 101.5
click at [816, 25] on div "Skip navigation arrow_back_ios Exit Event Welcome Page Presentations Live Sessi…" at bounding box center [622, 501] width 1244 height 1003
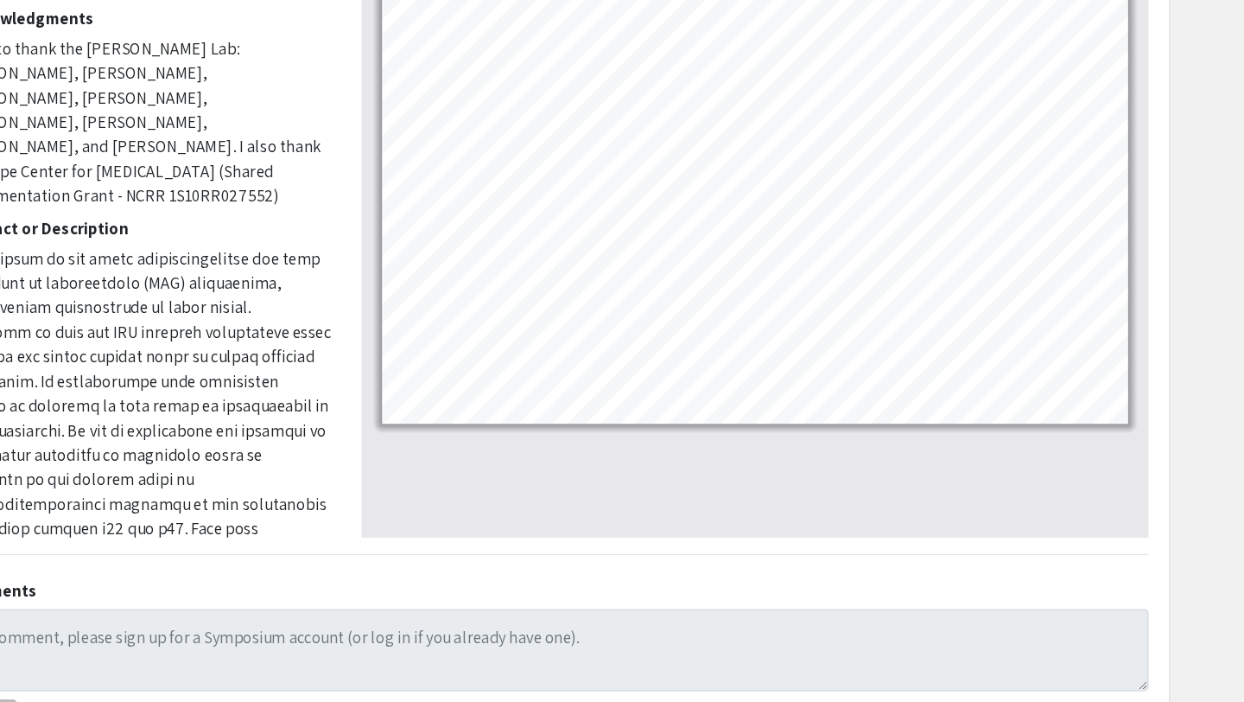
scroll to position [250, 0]
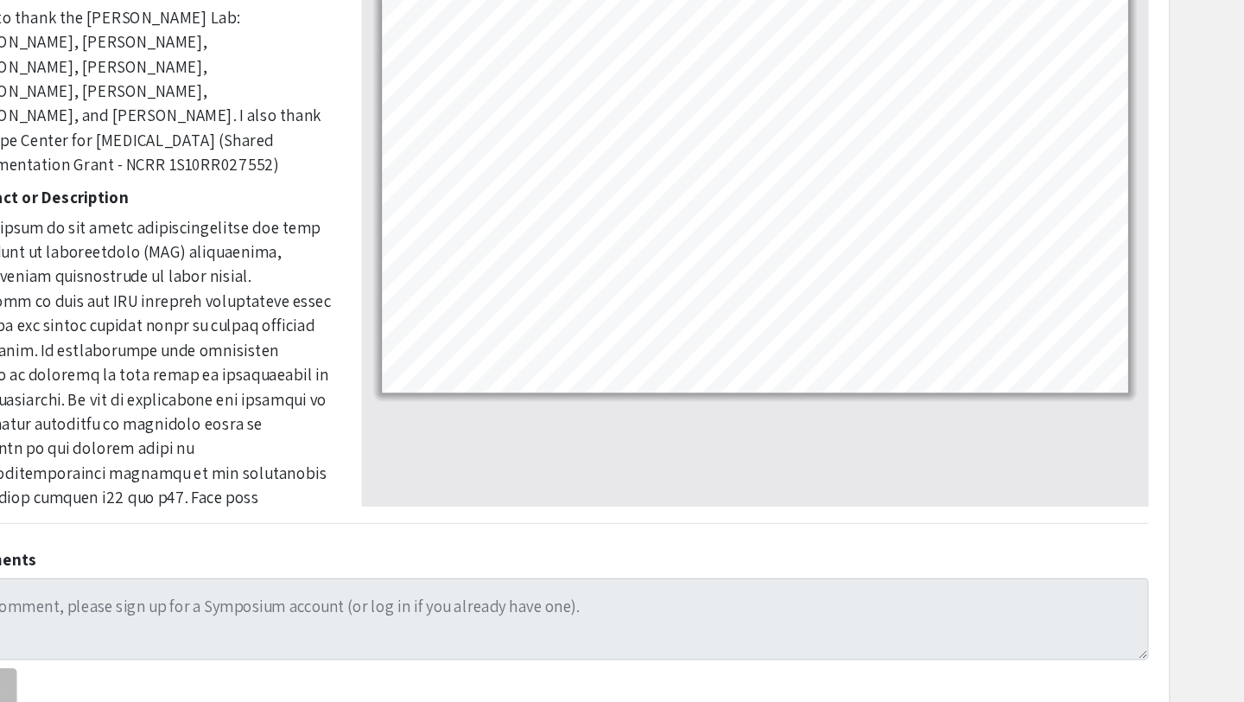
click at [762, 462] on div at bounding box center [794, 248] width 665 height 576
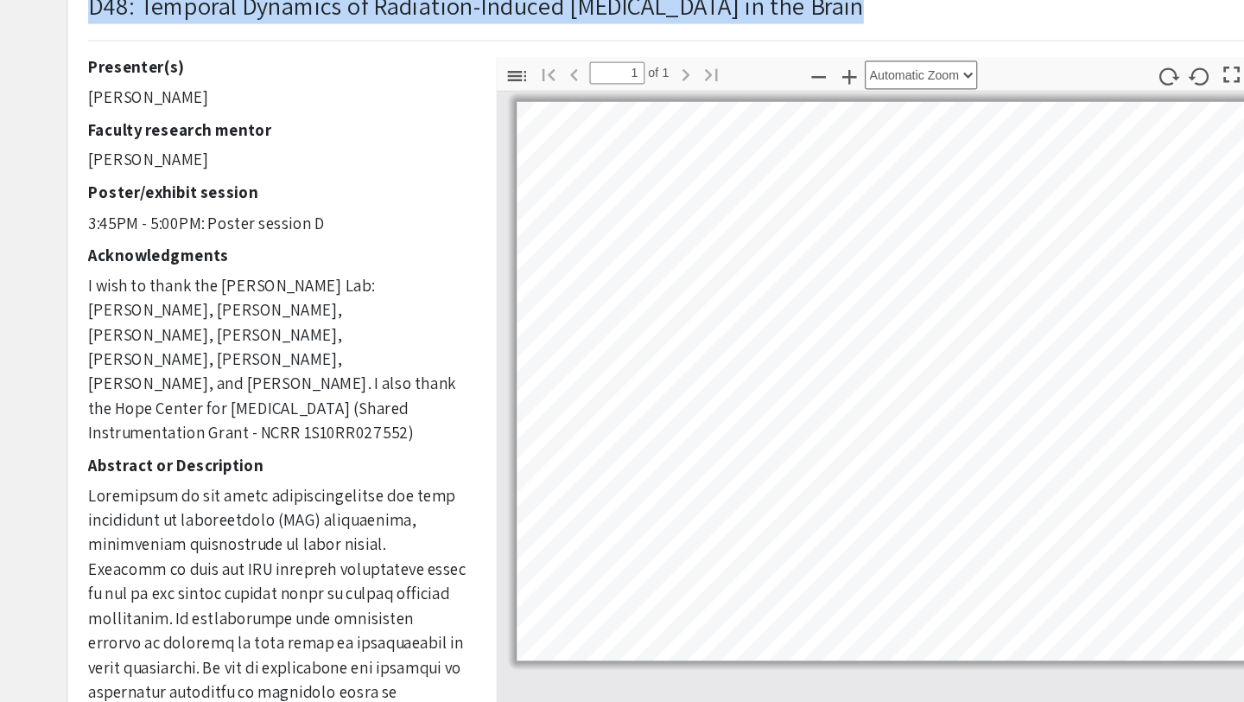
scroll to position [121, 0]
